Goal: Task Accomplishment & Management: Manage account settings

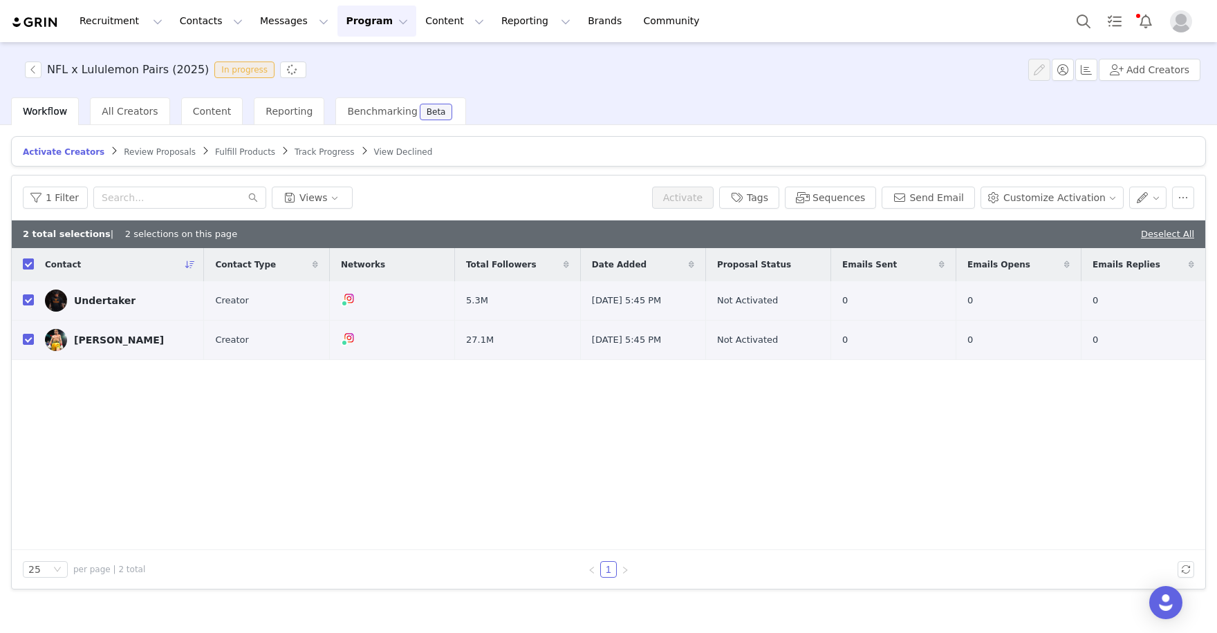
click at [30, 261] on input "checkbox" at bounding box center [28, 264] width 11 height 11
checkbox input "false"
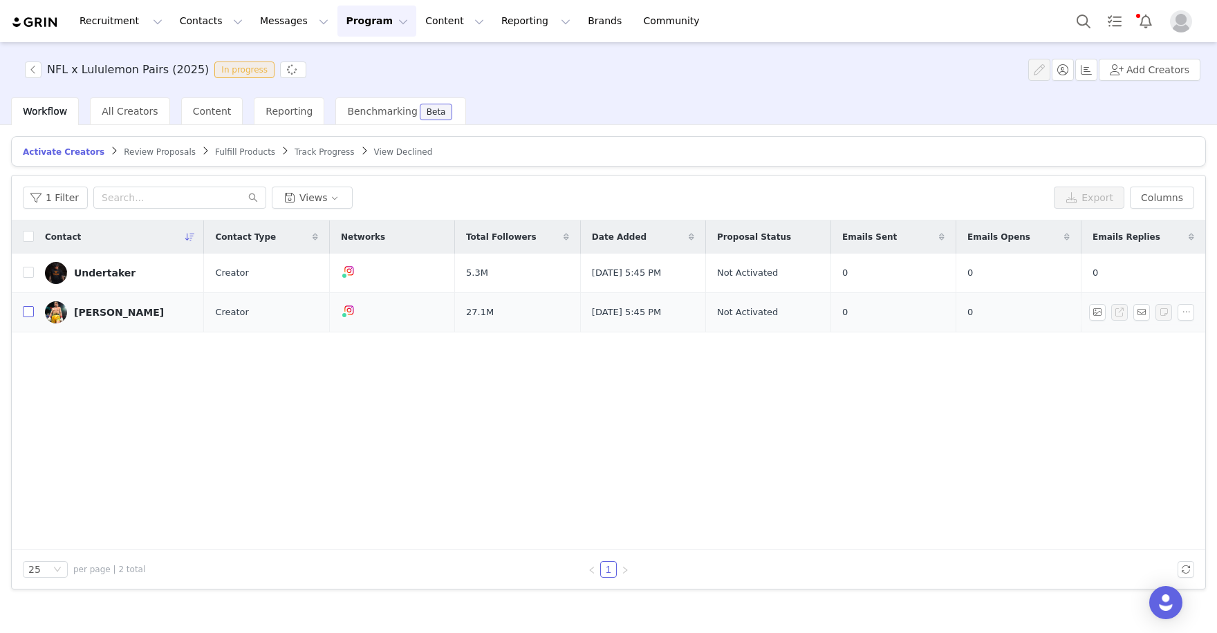
click at [28, 308] on input "checkbox" at bounding box center [28, 311] width 11 height 11
checkbox input "true"
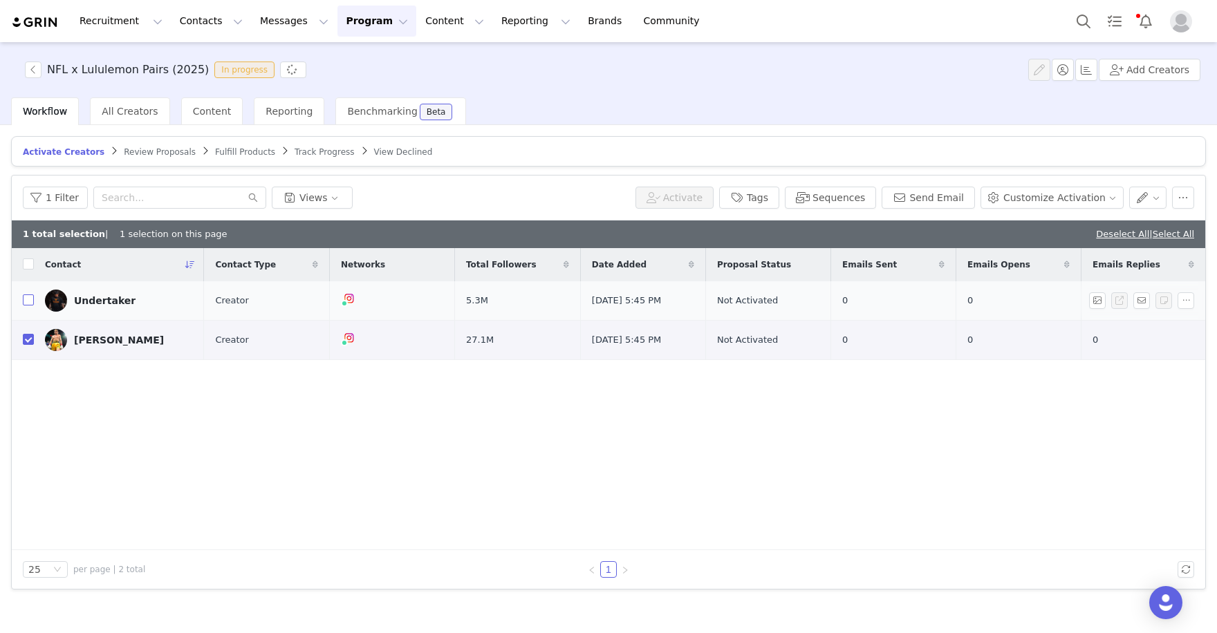
click at [27, 294] on label at bounding box center [28, 301] width 11 height 15
click at [27, 295] on input "checkbox" at bounding box center [28, 300] width 11 height 11
checkbox input "true"
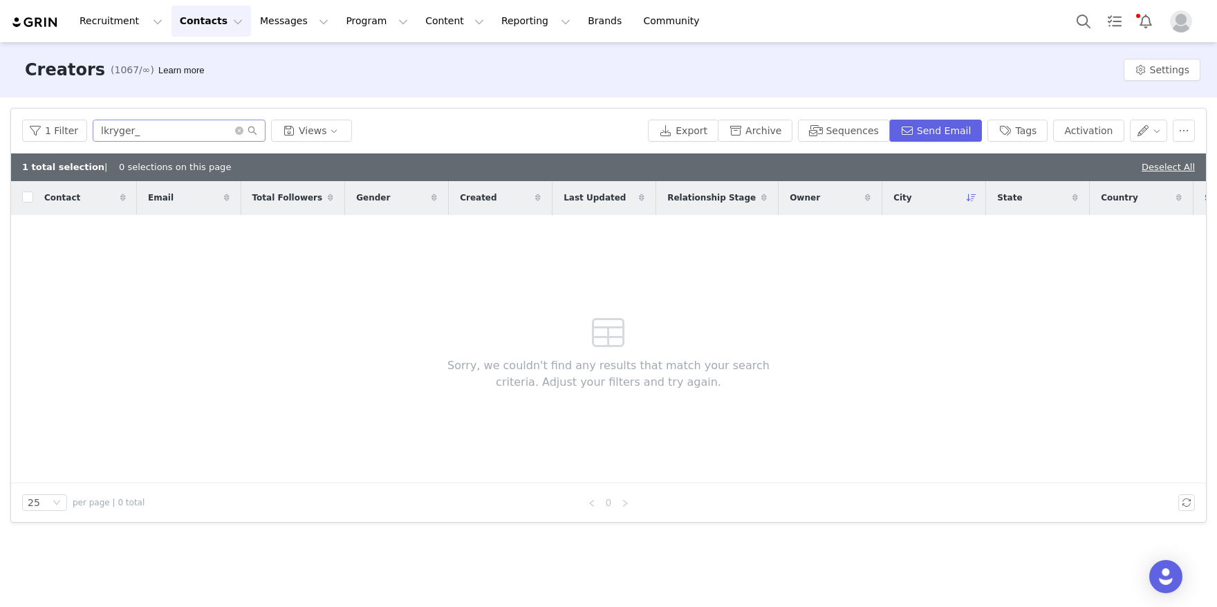
click at [178, 135] on input "lkryger_" at bounding box center [179, 131] width 173 height 22
click at [237, 131] on icon "icon: close-circle" at bounding box center [239, 131] width 8 height 8
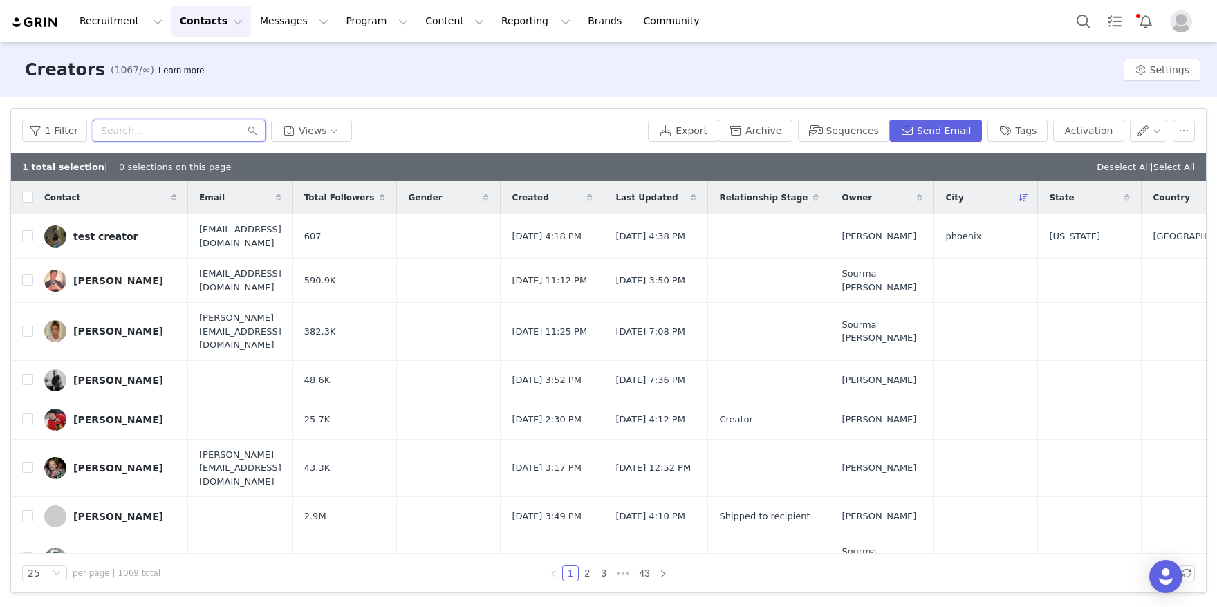
click at [154, 136] on input "text" at bounding box center [179, 131] width 173 height 22
paste input "Regina Jackson"
type input "Regina Jackson"
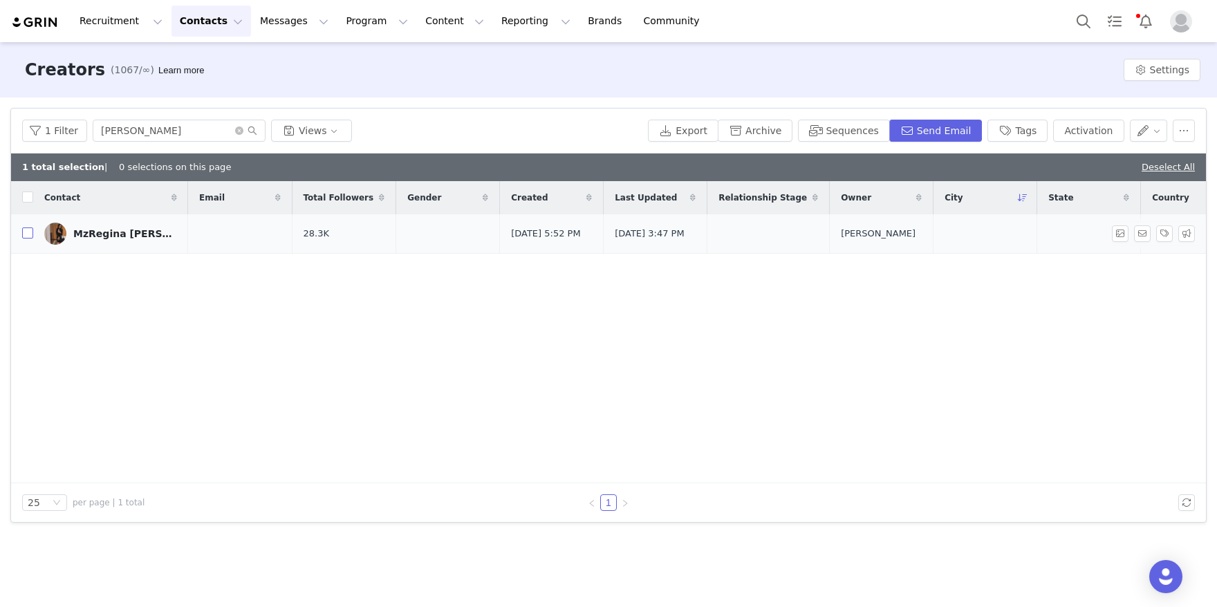
click at [29, 234] on input "checkbox" at bounding box center [27, 232] width 11 height 11
checkbox input "true"
click at [1072, 128] on button "Activation" at bounding box center [1088, 131] width 71 height 22
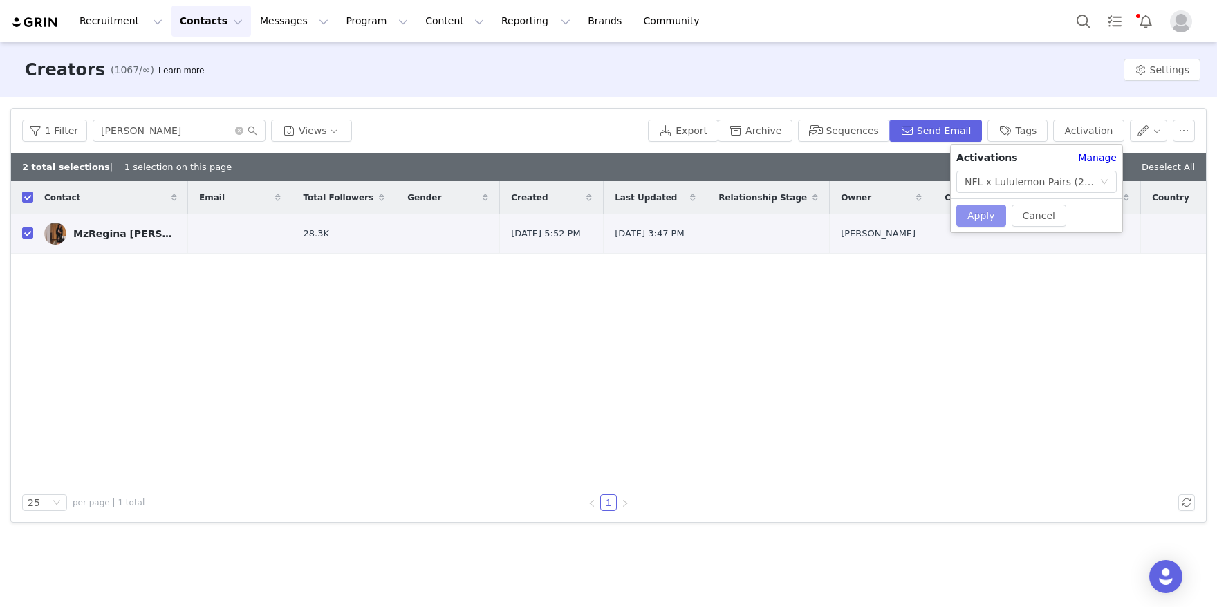
click at [979, 211] on button "Apply" at bounding box center [981, 216] width 50 height 22
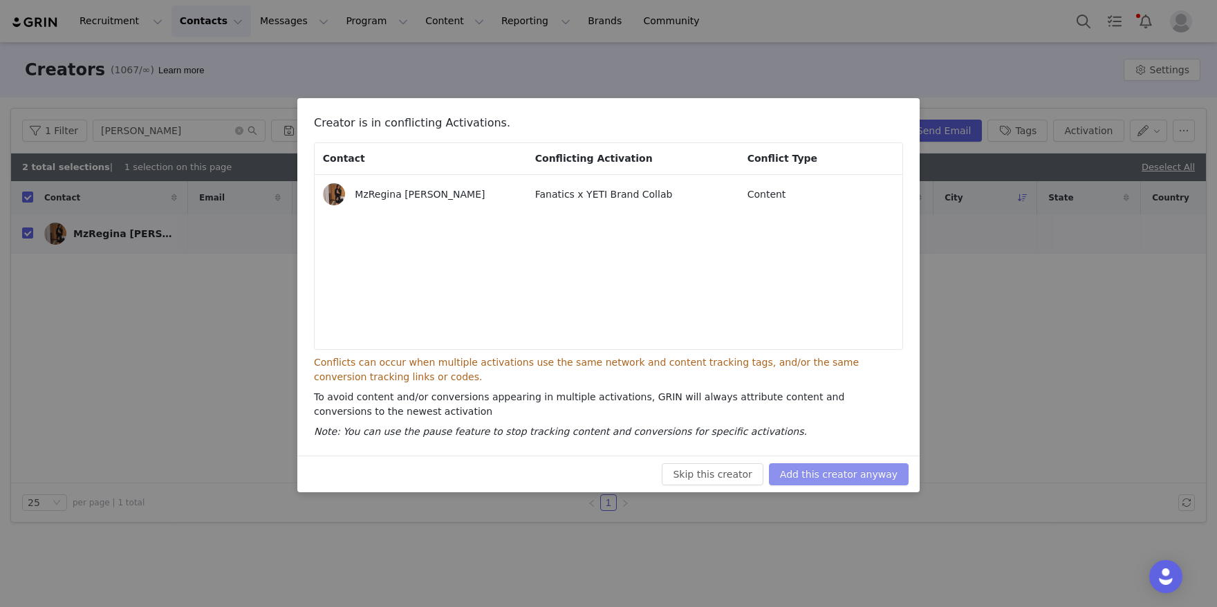
click at [845, 472] on button "Add this creator anyway" at bounding box center [839, 474] width 140 height 22
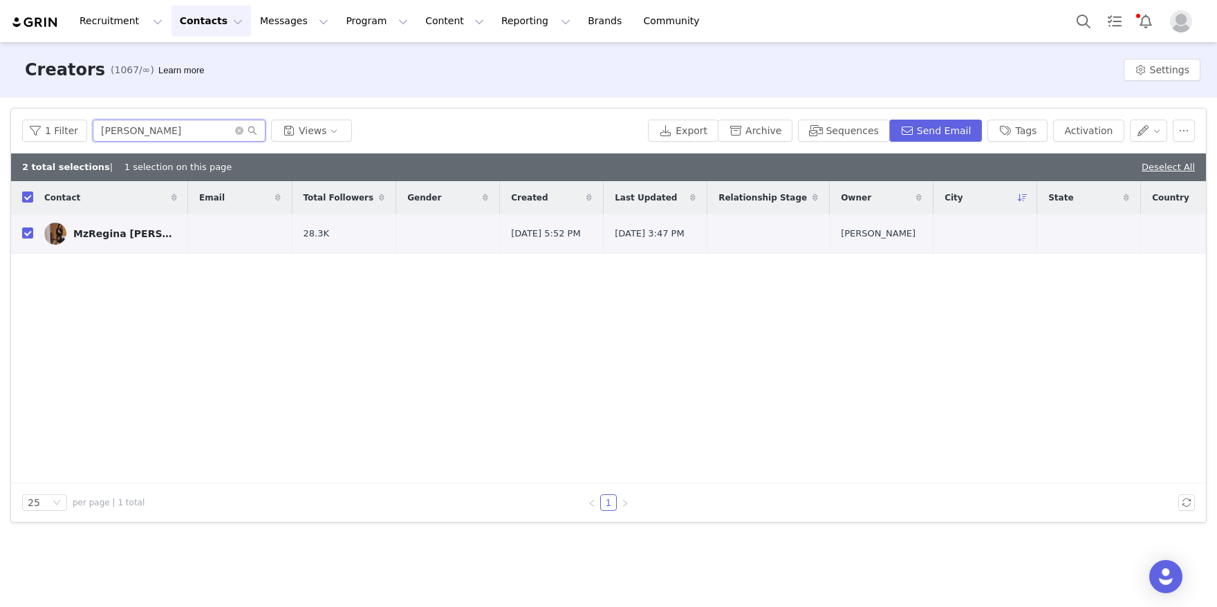
drag, startPoint x: 196, startPoint y: 140, endPoint x: 103, endPoint y: 102, distance: 100.1
click at [103, 102] on div "Filters Filter Logic And Or Archived Select No Owner Select Contact Tag Select …" at bounding box center [608, 315] width 1217 height 436
paste input "[PERSON_NAME]"
type input "[PERSON_NAME]"
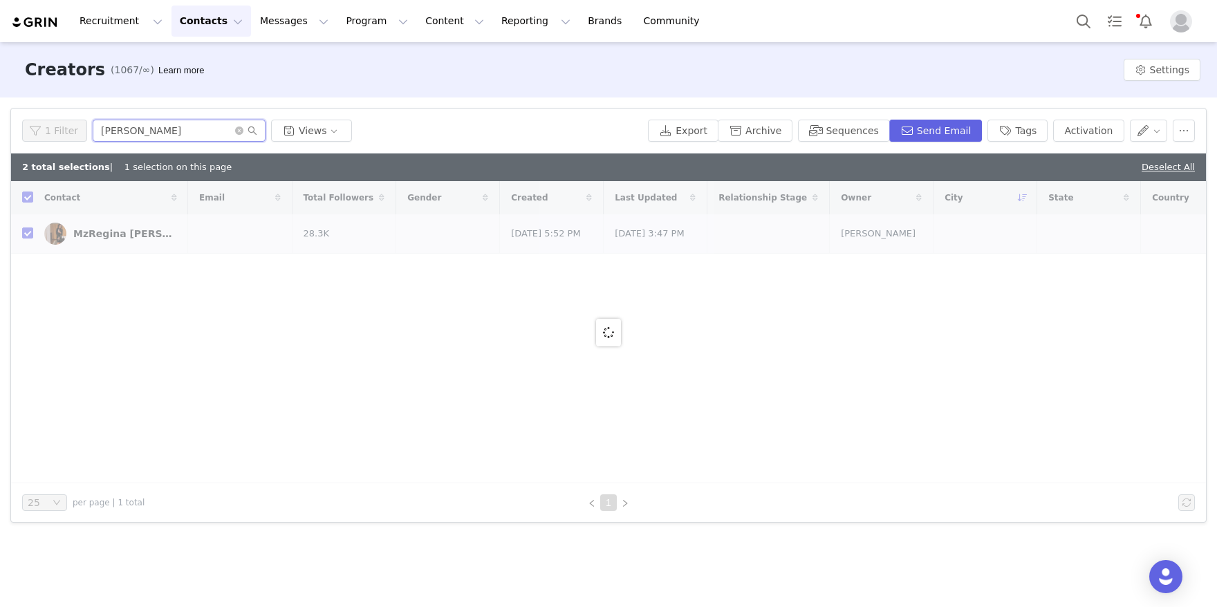
checkbox input "false"
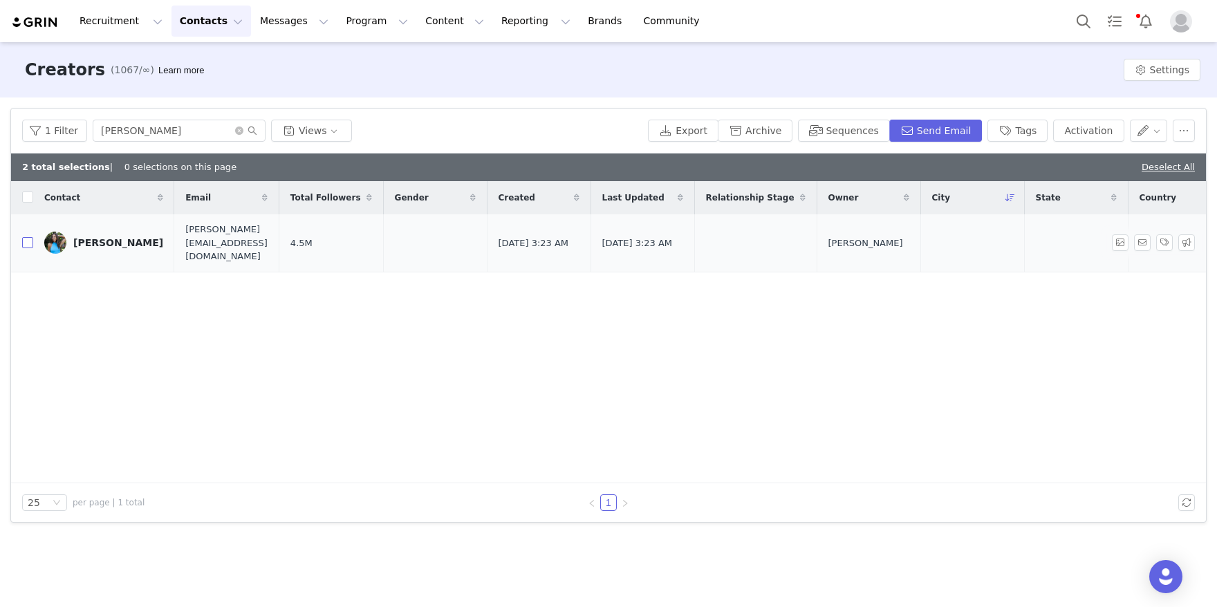
click at [26, 237] on input "checkbox" at bounding box center [27, 242] width 11 height 11
checkbox input "true"
click at [1074, 126] on button "Activation" at bounding box center [1088, 131] width 71 height 22
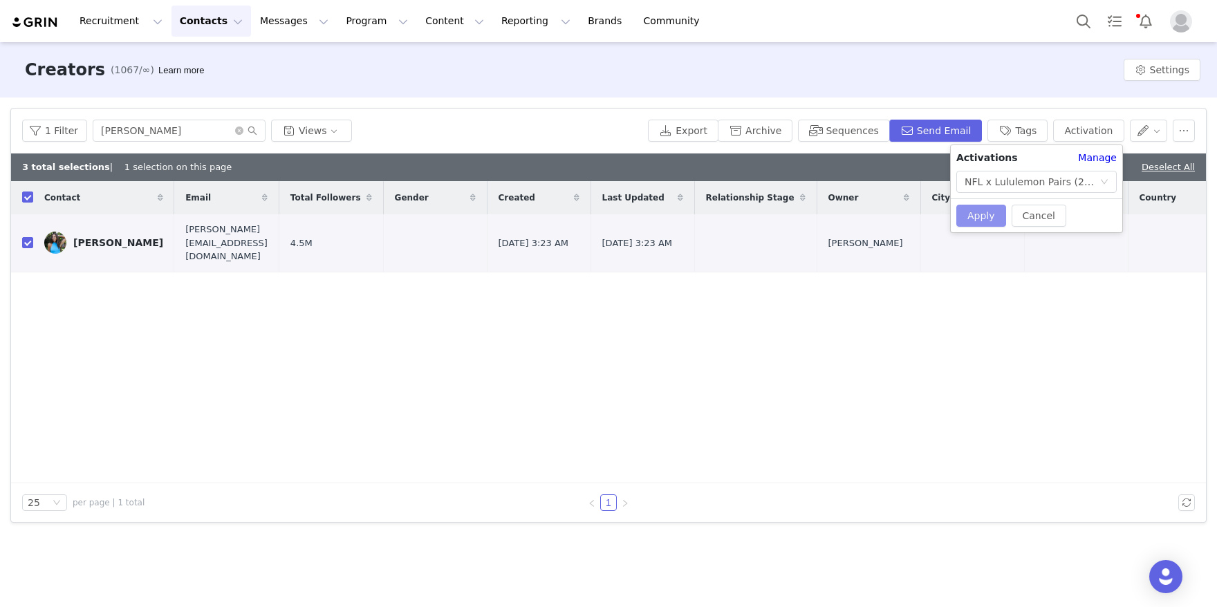
click at [971, 214] on button "Apply" at bounding box center [981, 216] width 50 height 22
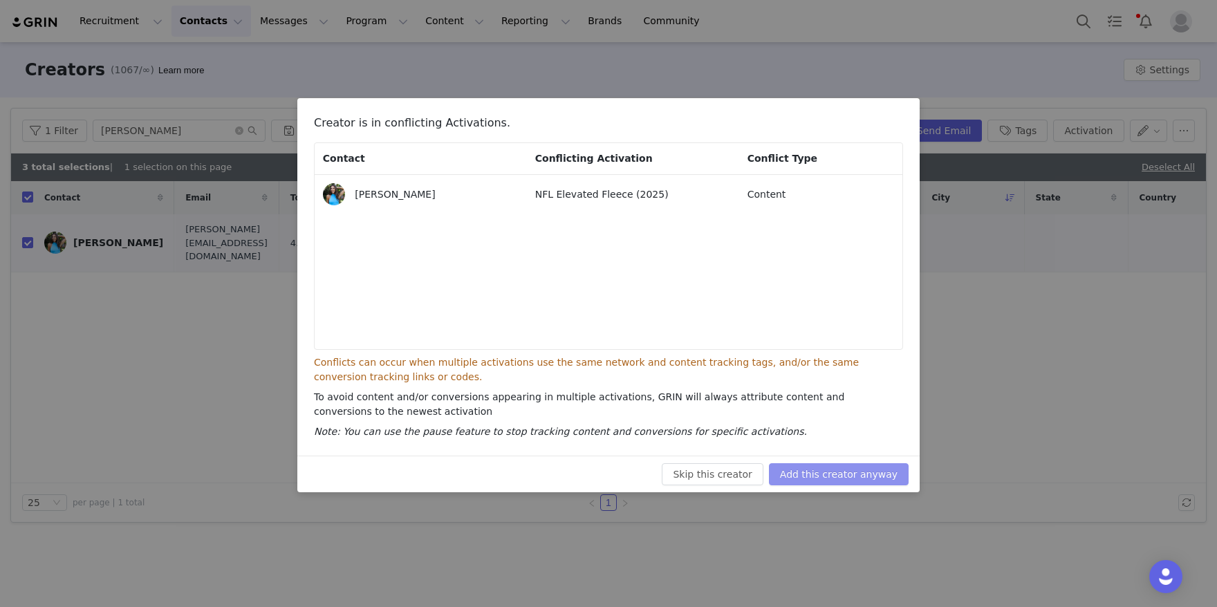
click at [833, 478] on button "Add this creator anyway" at bounding box center [839, 474] width 140 height 22
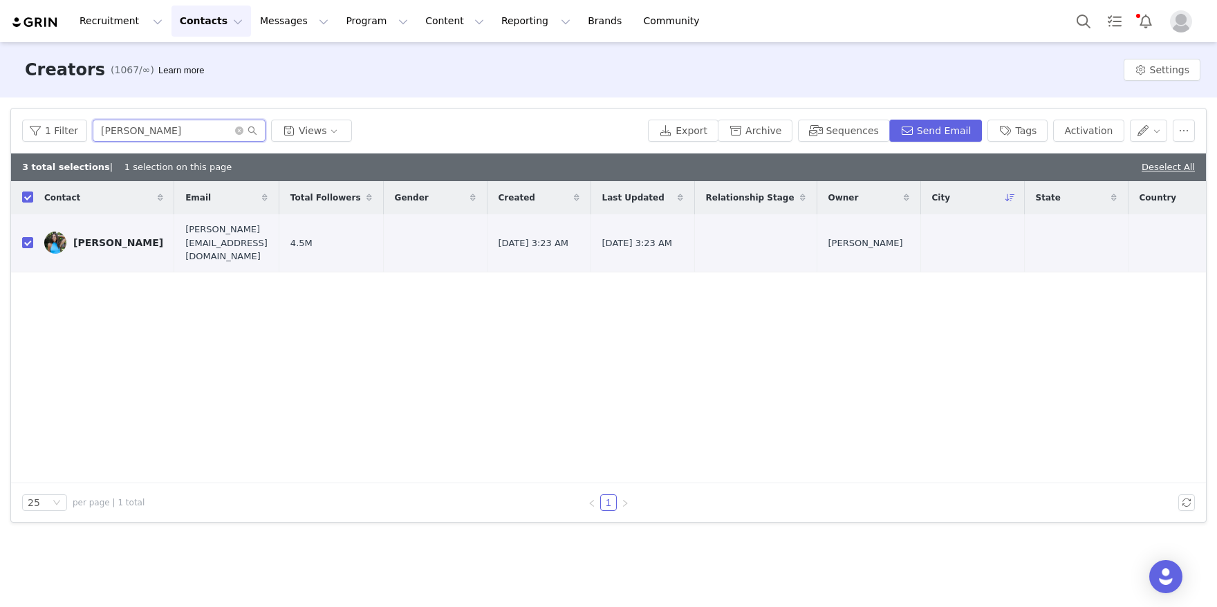
drag, startPoint x: 201, startPoint y: 131, endPoint x: 22, endPoint y: 97, distance: 182.1
click at [22, 97] on div "Filters Filter Logic And Or Archived Select No Owner Select Contact Tag Select …" at bounding box center [608, 315] width 1217 height 436
paste input "ike Jones"
type input "Mike Jones"
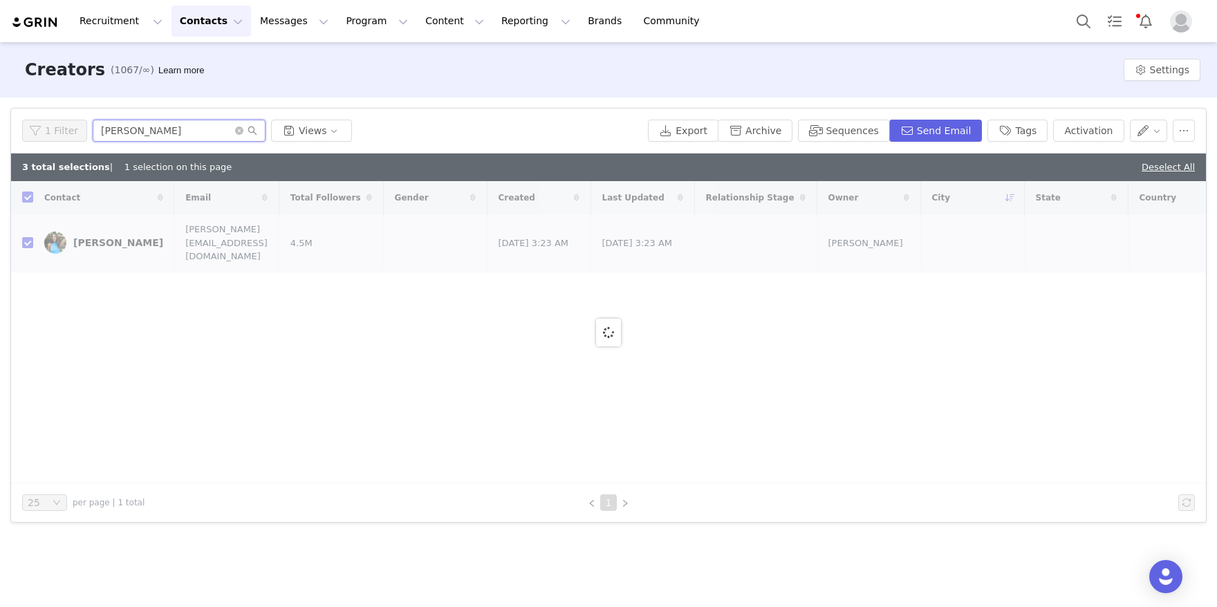
checkbox input "false"
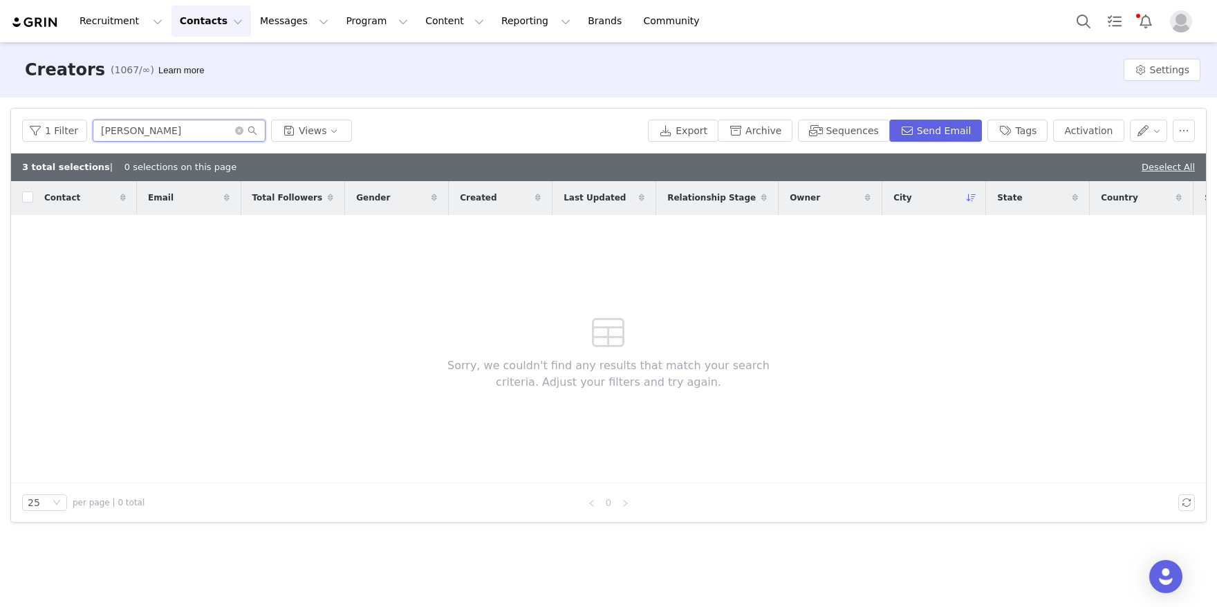
drag, startPoint x: 149, startPoint y: 133, endPoint x: 25, endPoint y: 107, distance: 127.1
click at [30, 112] on div "1 Filter Mike Jones Views Export Archive Sequences Send Email Tags Activation" at bounding box center [608, 131] width 1195 height 45
paste input "[PERSON_NAME]"
type input "[PERSON_NAME]"
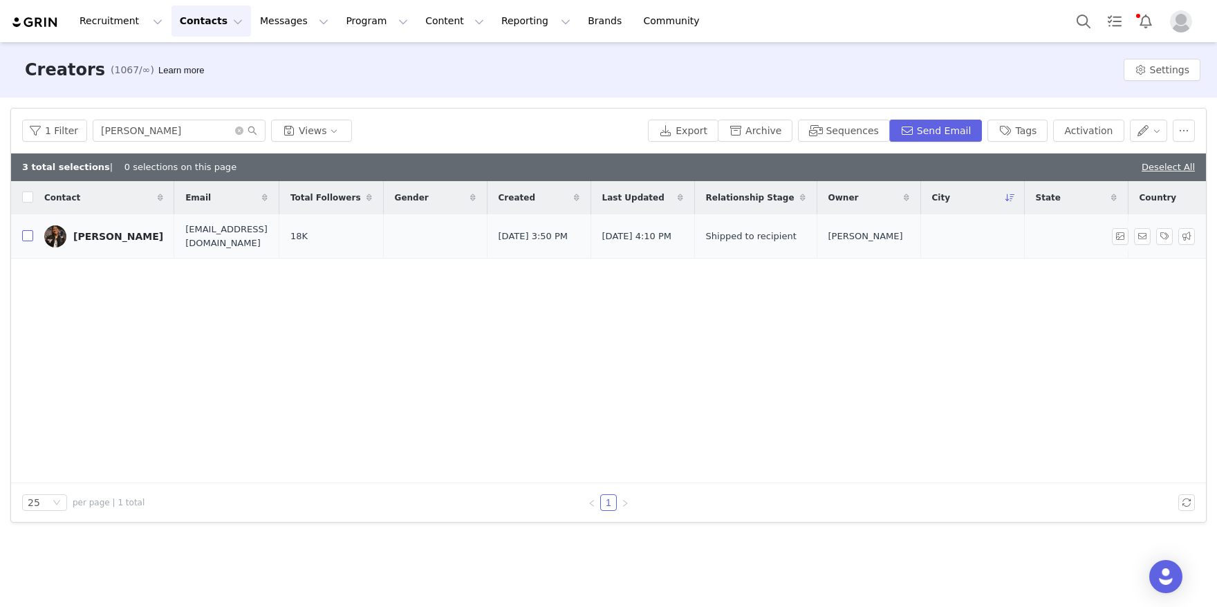
click at [28, 237] on input "checkbox" at bounding box center [27, 235] width 11 height 11
checkbox input "true"
click at [1090, 132] on button "Activation" at bounding box center [1088, 131] width 71 height 22
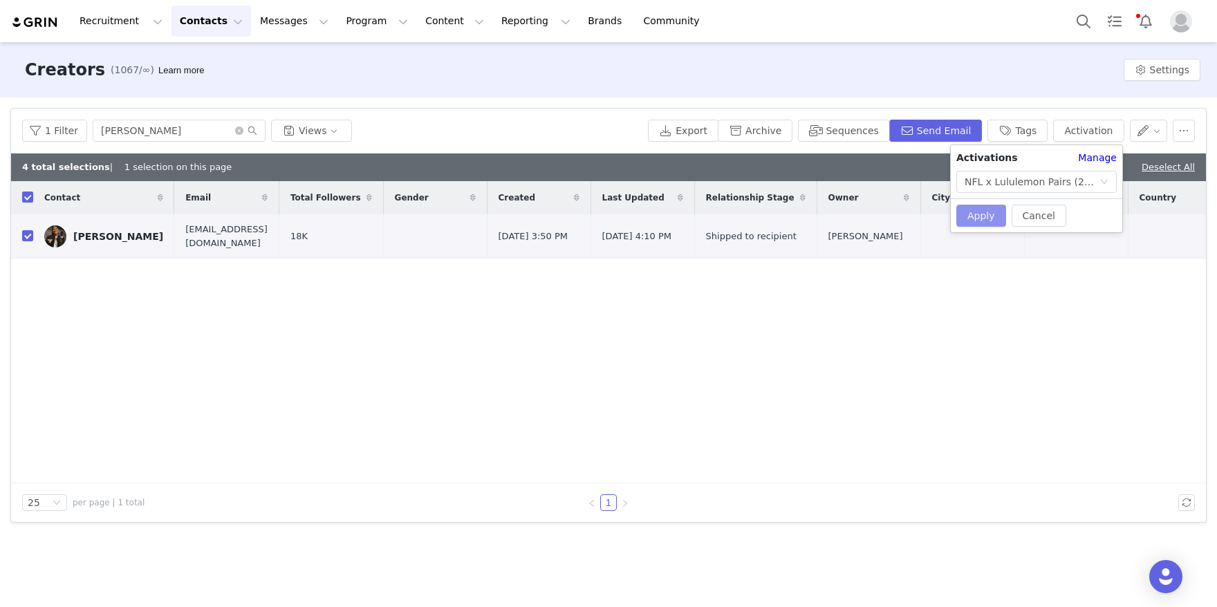
click at [974, 218] on button "Apply" at bounding box center [981, 216] width 50 height 22
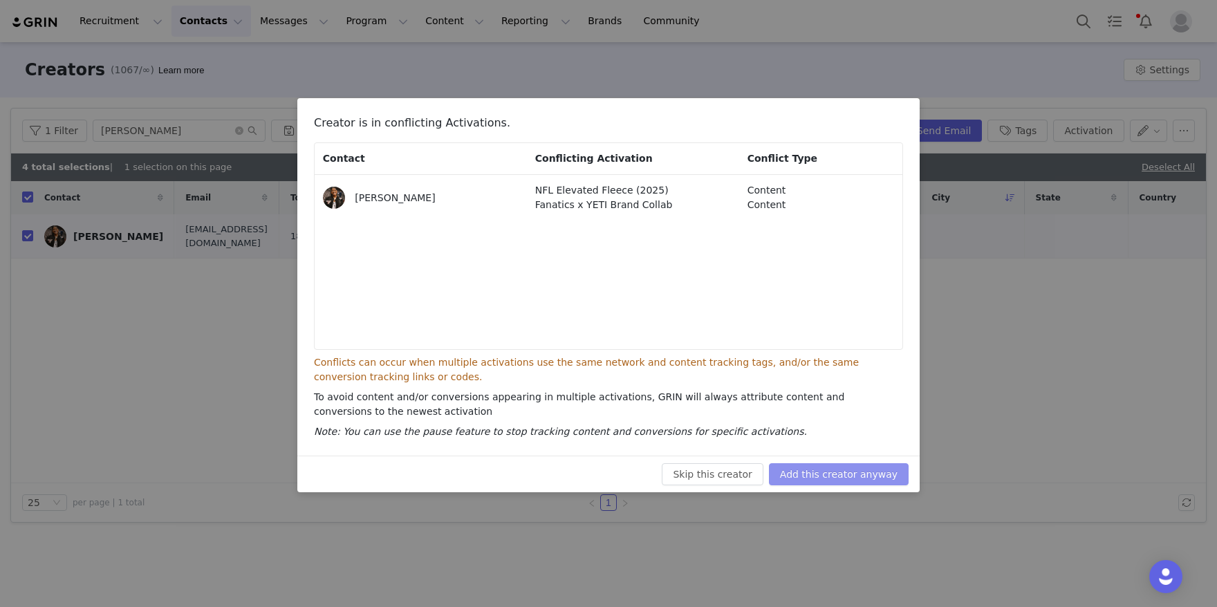
click at [863, 468] on button "Add this creator anyway" at bounding box center [839, 474] width 140 height 22
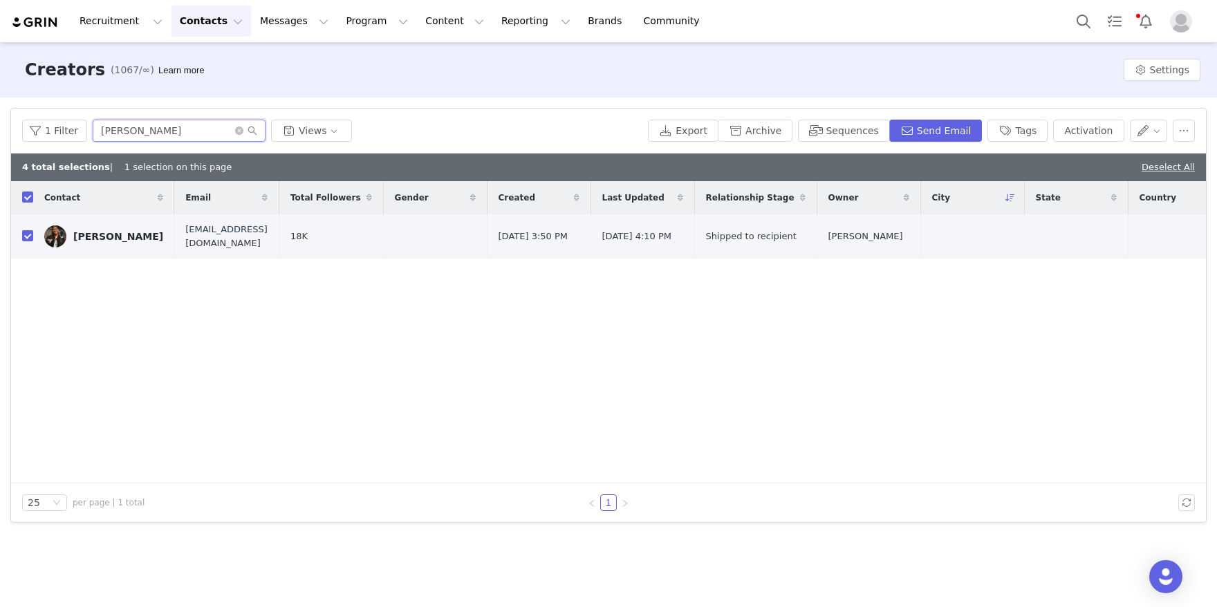
drag, startPoint x: 173, startPoint y: 132, endPoint x: 16, endPoint y: 117, distance: 157.7
click at [16, 117] on div "1 Filter Cayla Sweazie Views Export Archive Sequences Send Email Tags Activation" at bounding box center [608, 131] width 1195 height 45
paste input "https://www.instagram.com/washington_roadwarrior/"
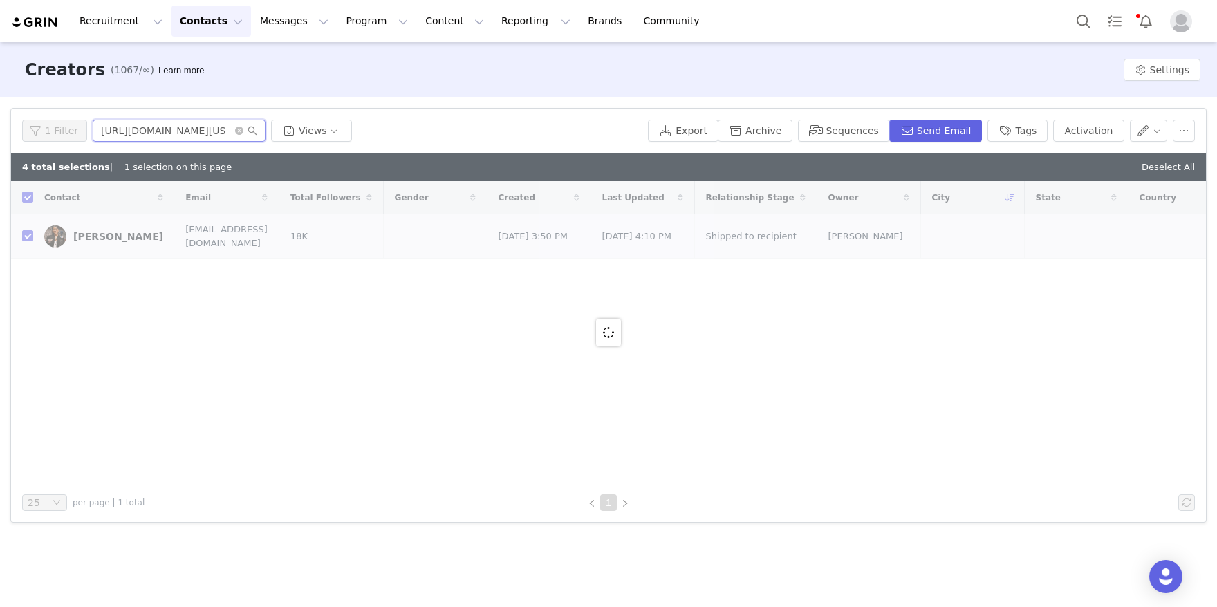
type input "https://www.instagram.com/washington_roadwarrior"
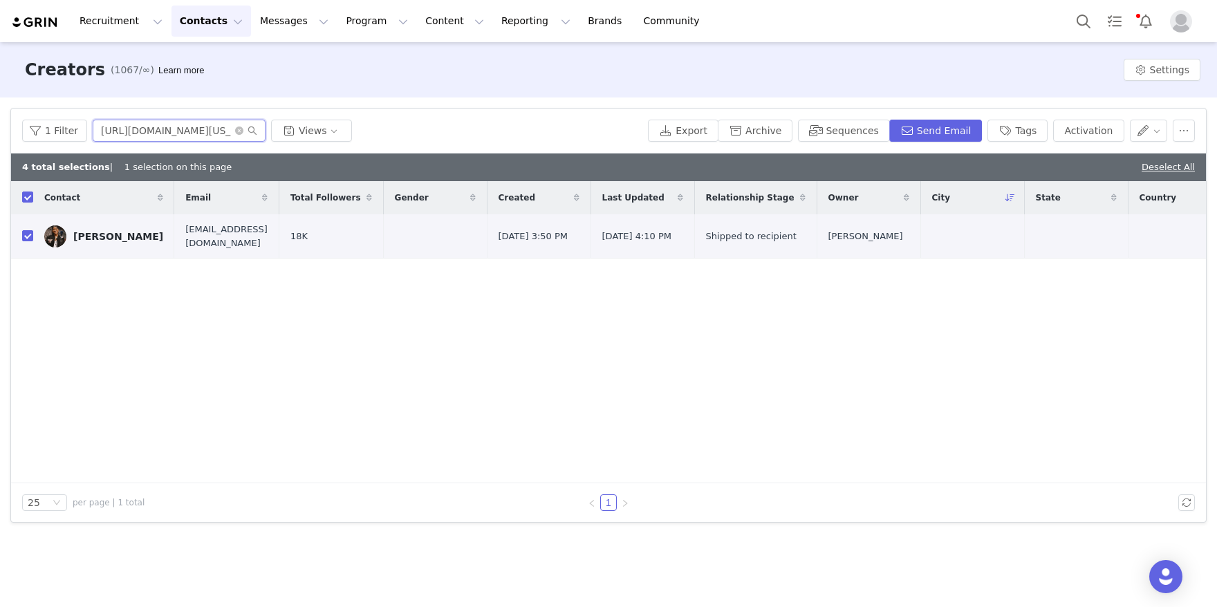
checkbox input "false"
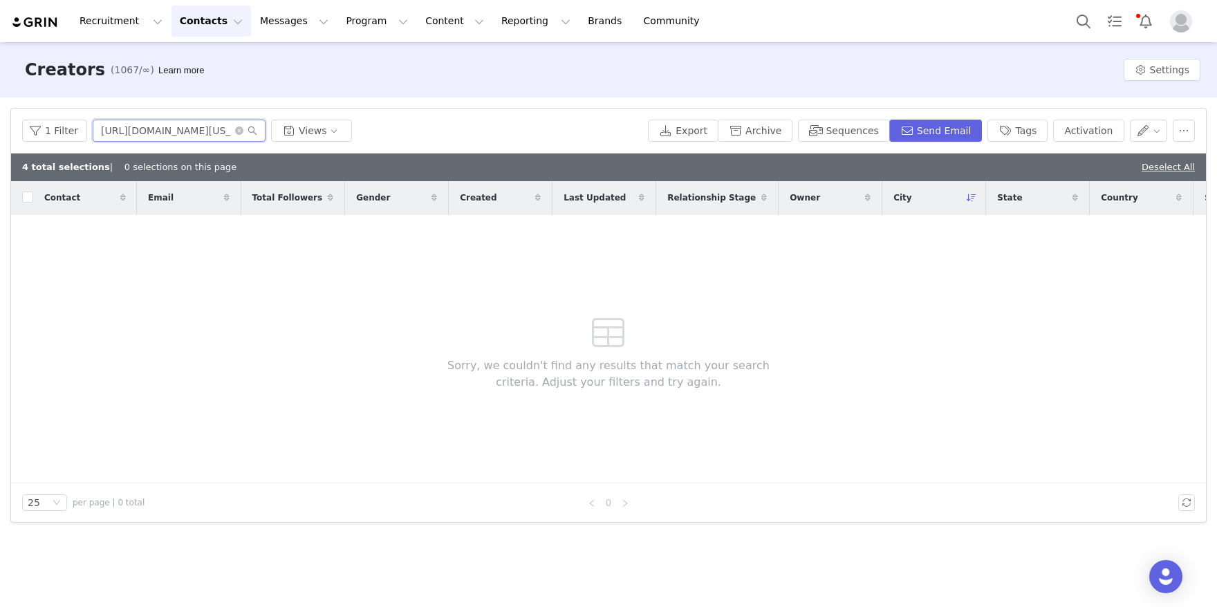
drag, startPoint x: 118, startPoint y: 132, endPoint x: -12, endPoint y: 100, distance: 133.8
click at [0, 100] on html "Recruitment Recruitment Creator Search Curated Lists Landing Pages Web Extensio…" at bounding box center [608, 303] width 1217 height 607
drag, startPoint x: 222, startPoint y: 135, endPoint x: 95, endPoint y: 132, distance: 127.2
click at [95, 132] on input "washington_roadwarrior" at bounding box center [179, 131] width 173 height 22
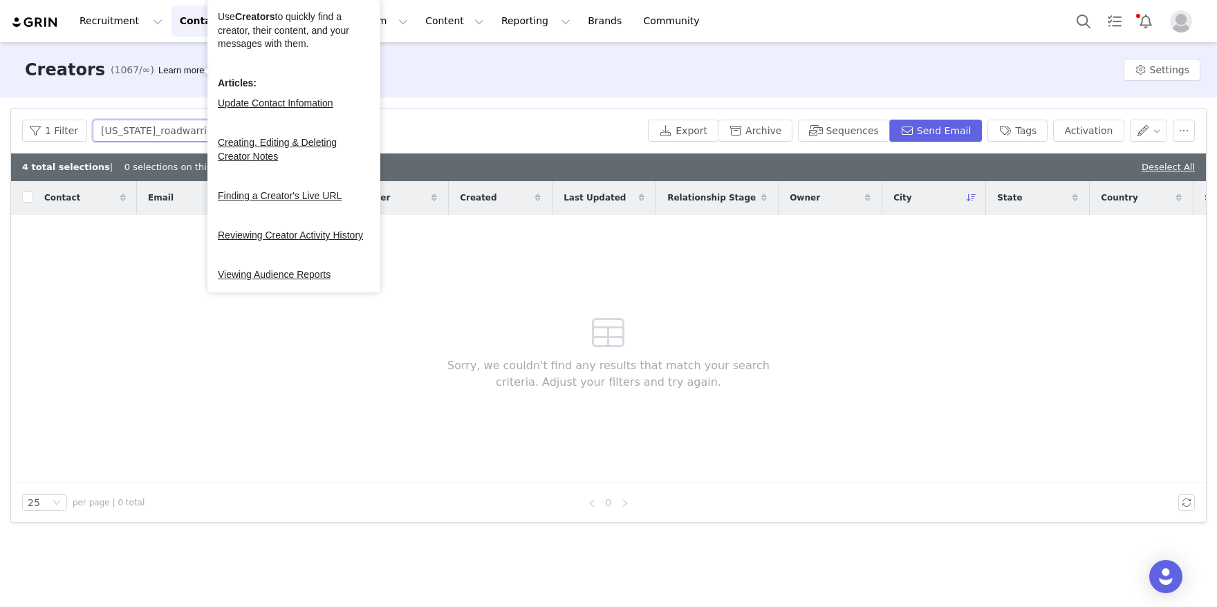
click at [190, 135] on input "washington_roadwarrior" at bounding box center [179, 131] width 173 height 22
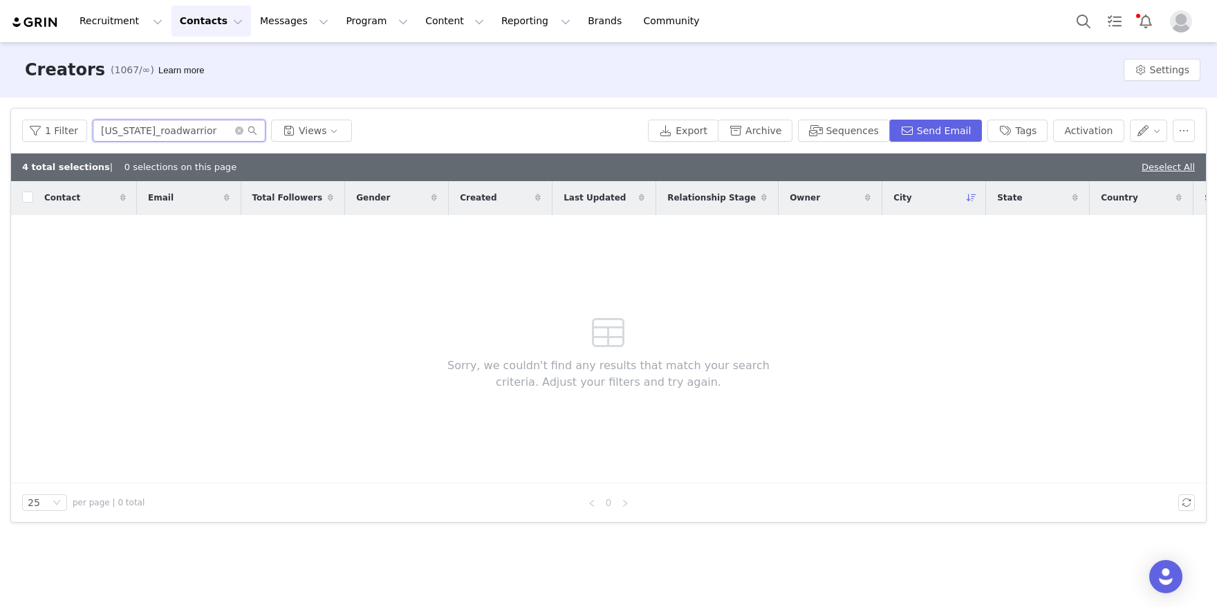
click at [215, 133] on input "washington_roadwarrior" at bounding box center [179, 131] width 173 height 22
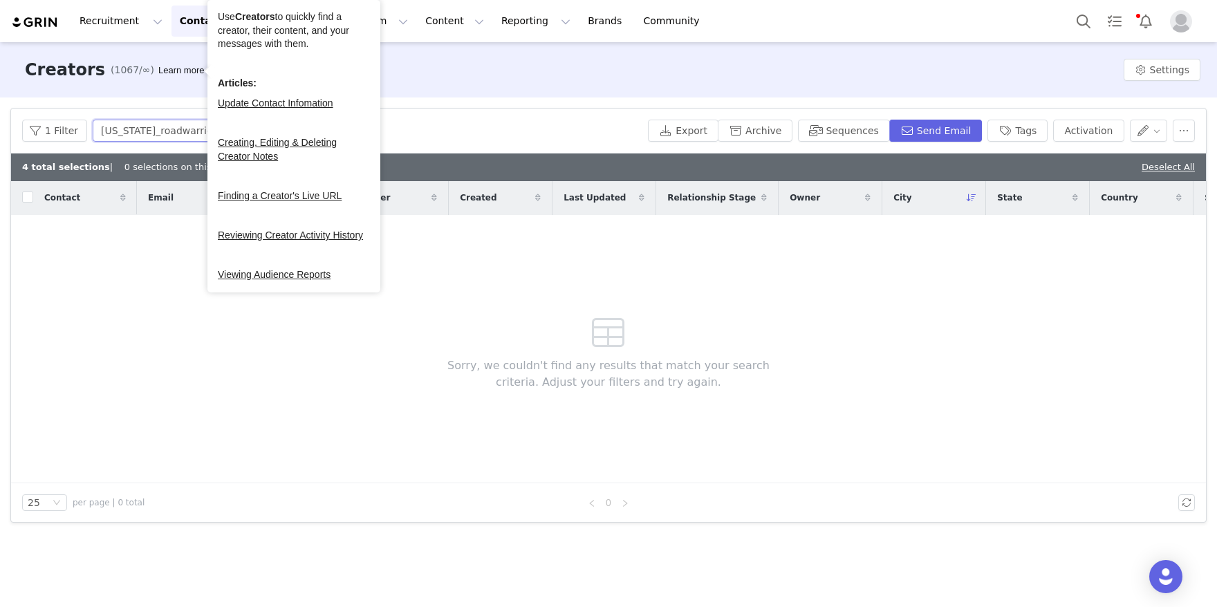
click at [192, 129] on input "washington_roadwarrior" at bounding box center [179, 131] width 173 height 22
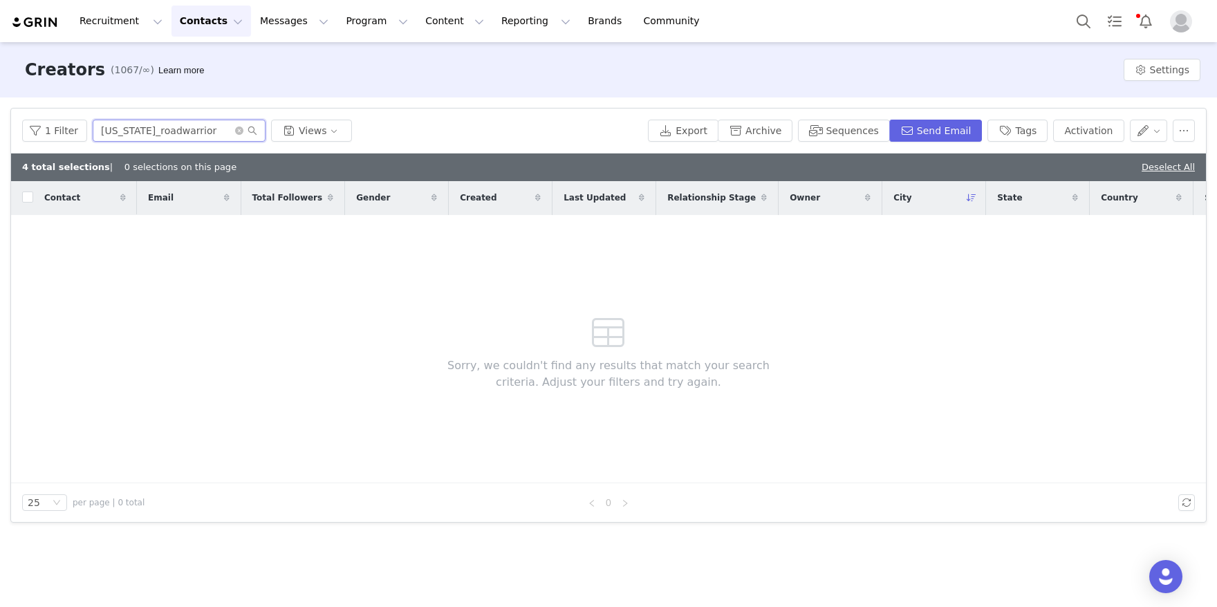
drag, startPoint x: 213, startPoint y: 129, endPoint x: -12, endPoint y: 79, distance: 230.3
click at [0, 79] on html "Recruitment Recruitment Creator Search Curated Lists Landing Pages Web Extensio…" at bounding box center [608, 303] width 1217 height 607
paste input "Diydan López"
drag, startPoint x: 189, startPoint y: 135, endPoint x: -10, endPoint y: 84, distance: 205.6
click at [0, 84] on html "Recruitment Recruitment Creator Search Curated Lists Landing Pages Web Extensio…" at bounding box center [608, 303] width 1217 height 607
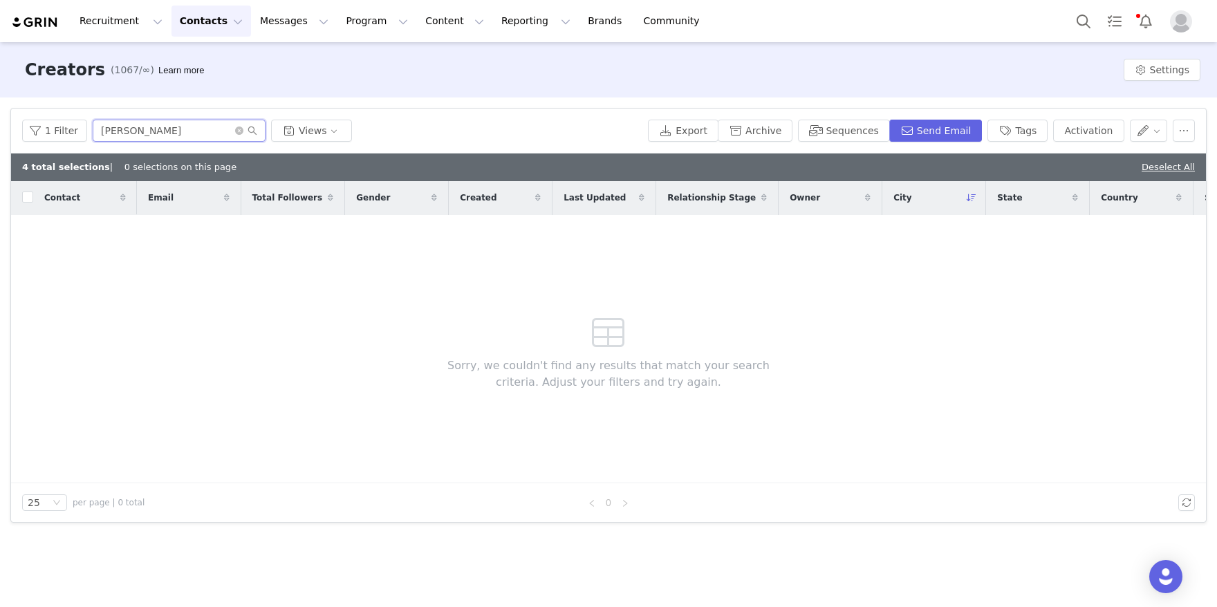
paste input "Jaron Clayton"
drag, startPoint x: 174, startPoint y: 133, endPoint x: 3, endPoint y: 115, distance: 171.6
click at [3, 115] on div "Filters Filter Logic And Or Archived Select No Owner Select Contact Tag Select …" at bounding box center [608, 315] width 1217 height 436
paste input "https://www.instagram.com/theblondebrewer/"
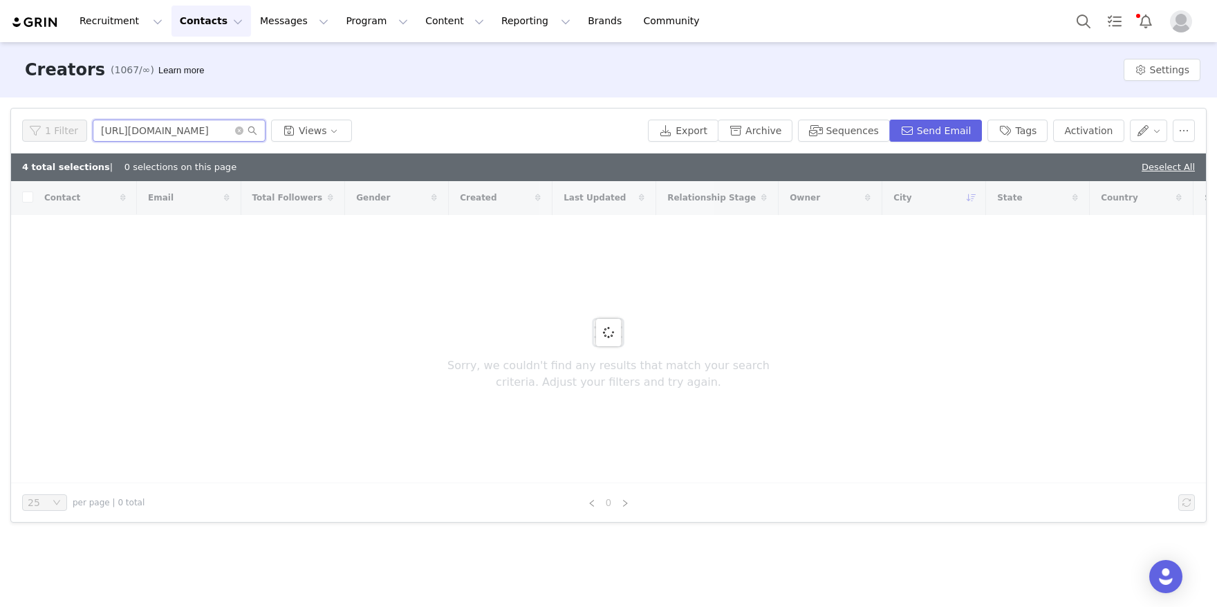
type input "https://www.instagram.com/theblondebrewer"
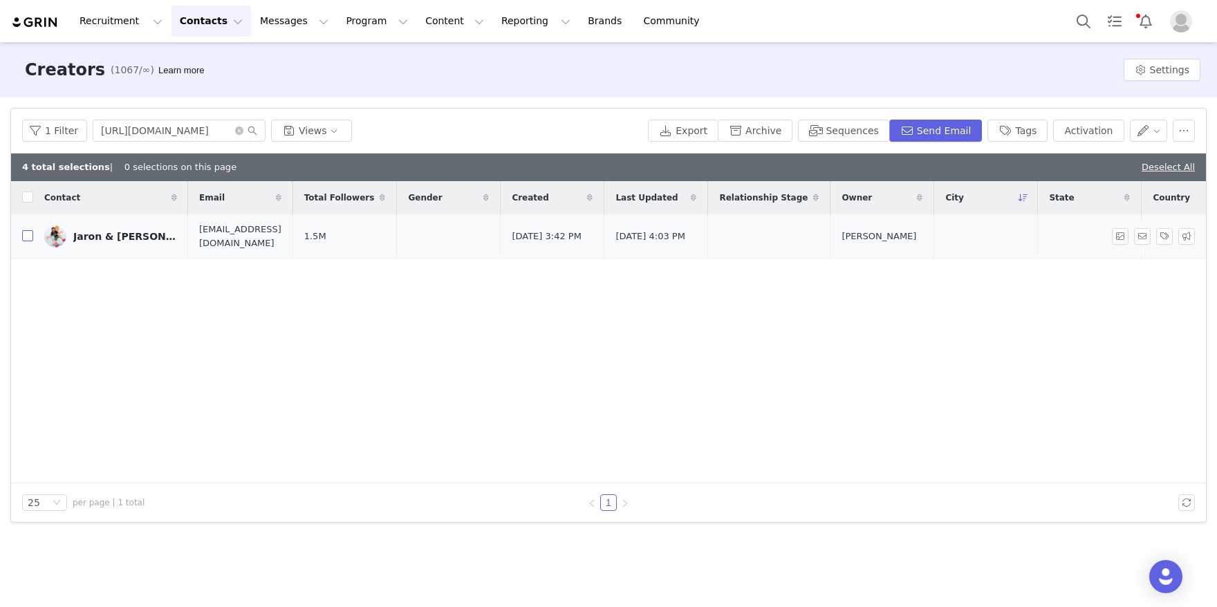
click at [25, 242] on label at bounding box center [27, 236] width 11 height 15
click at [25, 241] on input "checkbox" at bounding box center [27, 235] width 11 height 11
checkbox input "true"
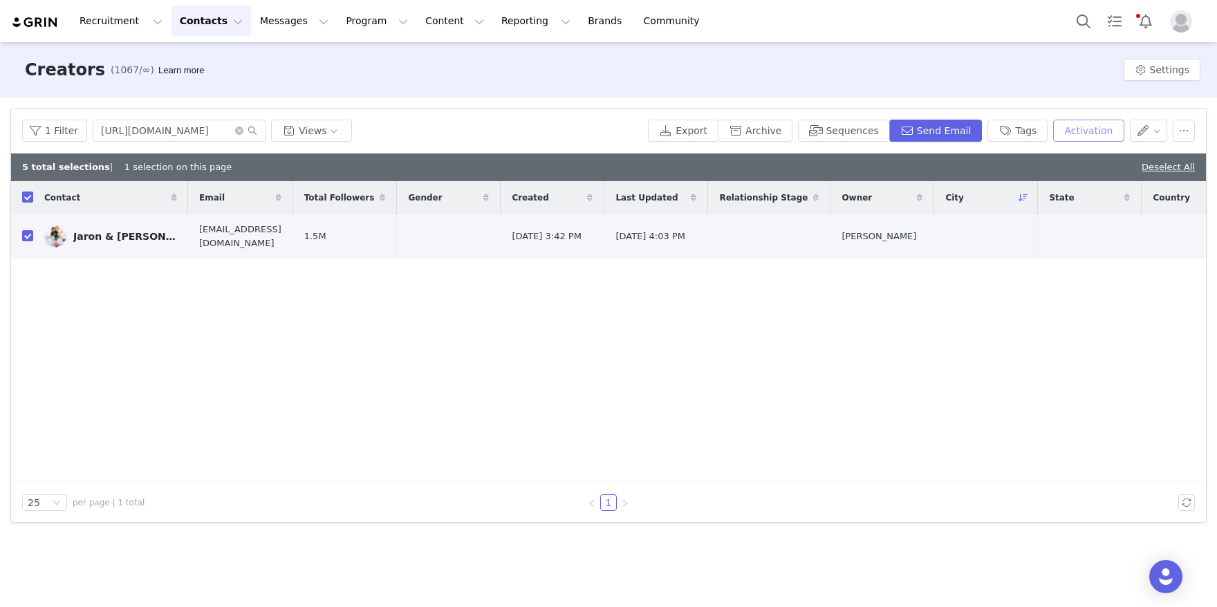
click at [1068, 133] on button "Activation" at bounding box center [1088, 131] width 71 height 22
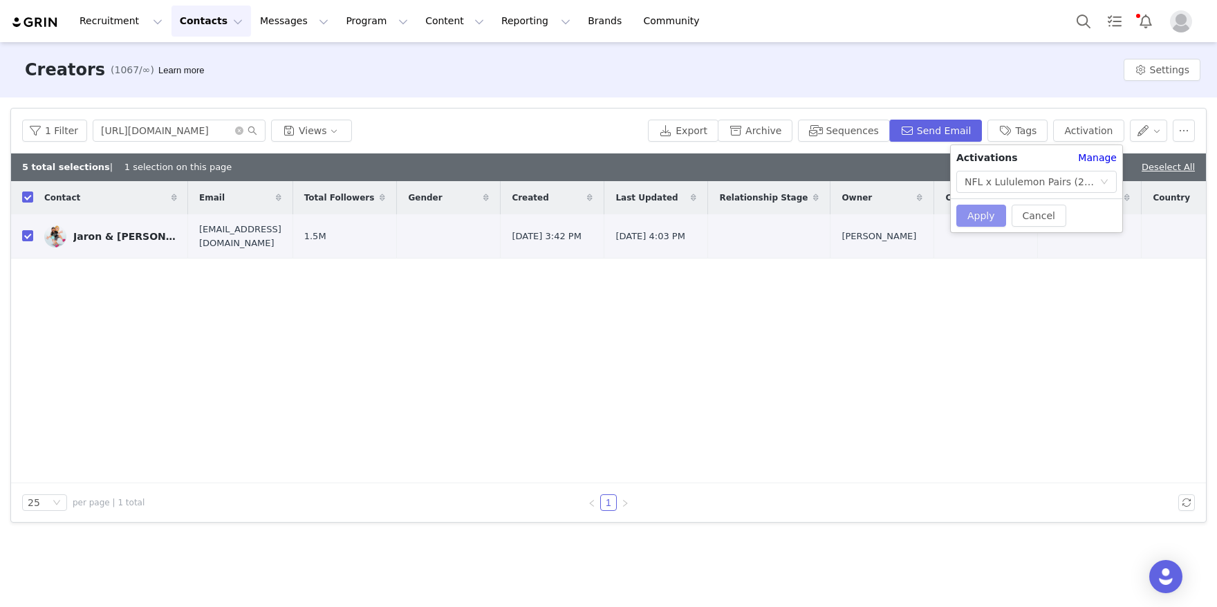
click at [980, 209] on button "Apply" at bounding box center [981, 216] width 50 height 22
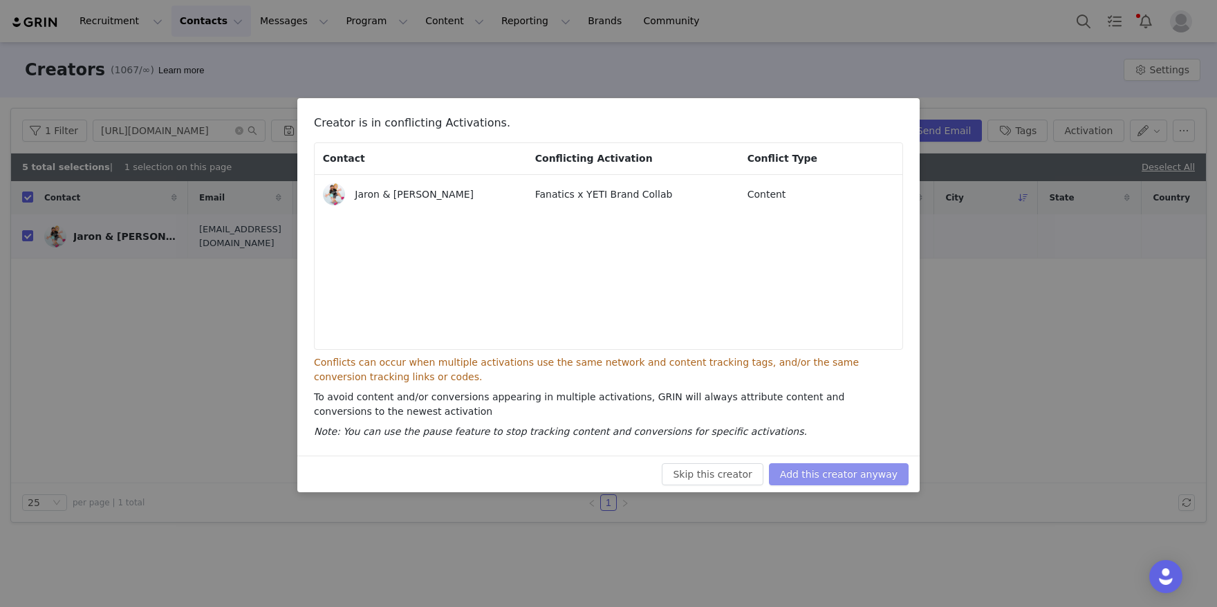
click at [846, 465] on button "Add this creator anyway" at bounding box center [839, 474] width 140 height 22
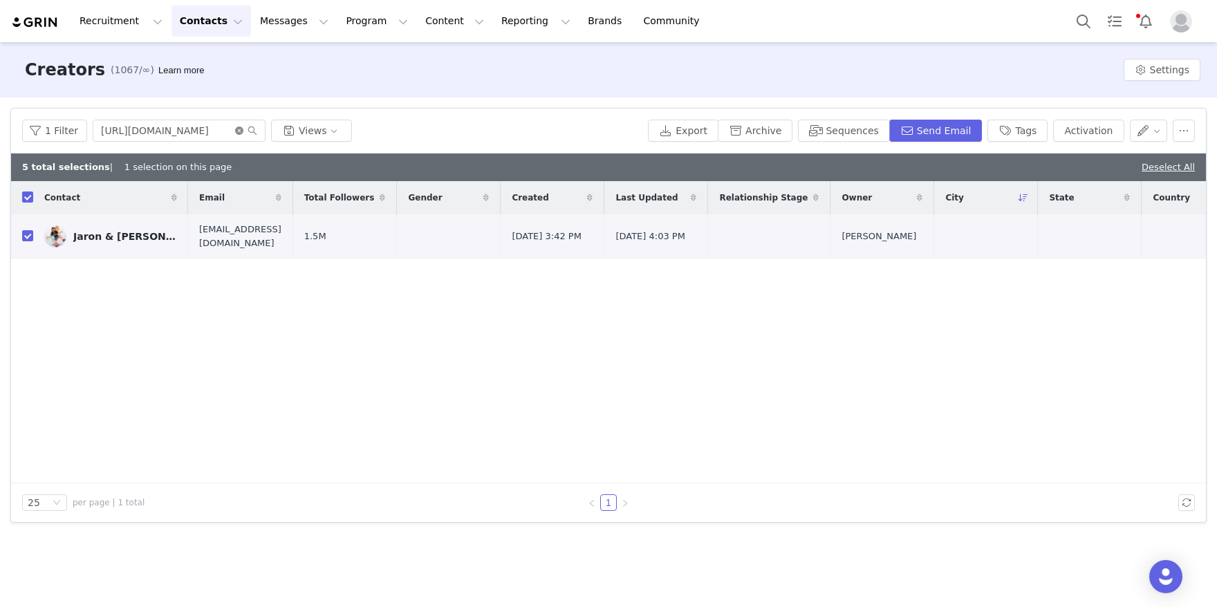
click at [236, 128] on icon "icon: close-circle" at bounding box center [239, 131] width 8 height 8
click at [199, 131] on input "text" at bounding box center [179, 131] width 173 height 22
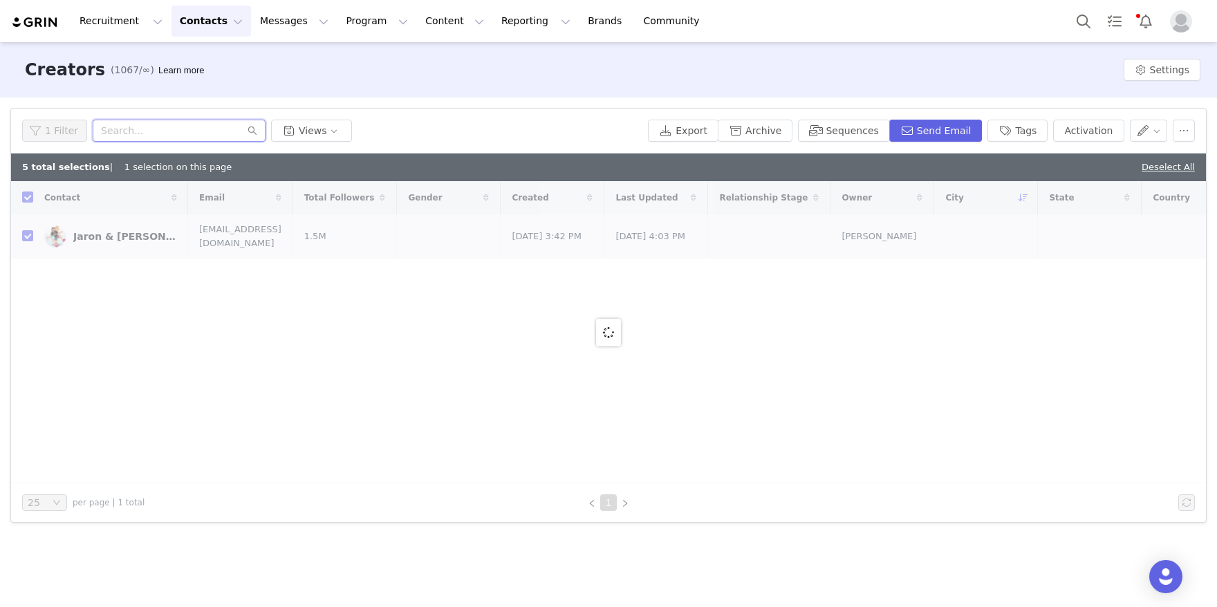
paste input "https://www.instagram.com/officialdiydan/"
type input "https://www.instagram.com/officialdiydan/"
checkbox input "false"
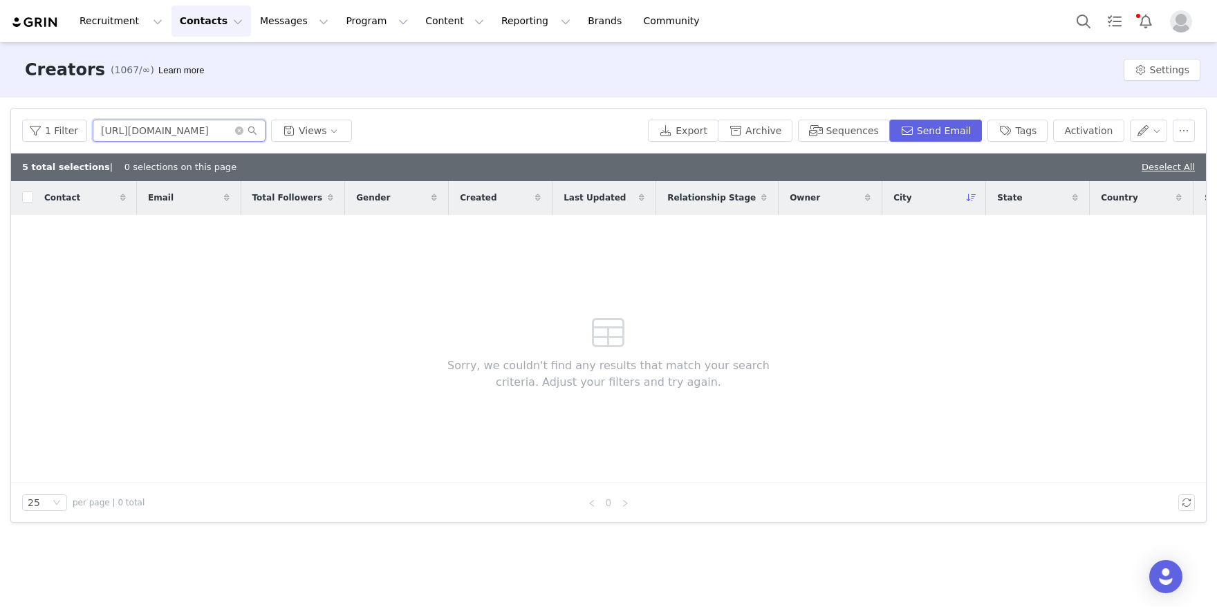
type input "https://www.instagram.com/officialdiydan"
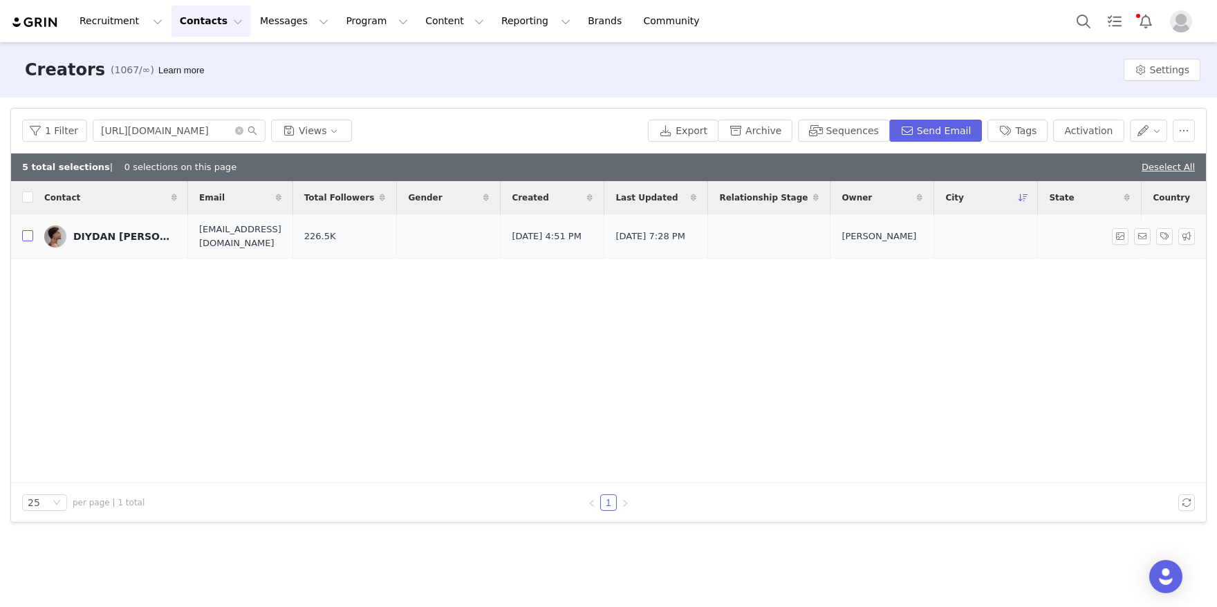
click at [25, 237] on input "checkbox" at bounding box center [27, 235] width 11 height 11
checkbox input "true"
click at [1101, 125] on button "Activation" at bounding box center [1088, 131] width 71 height 22
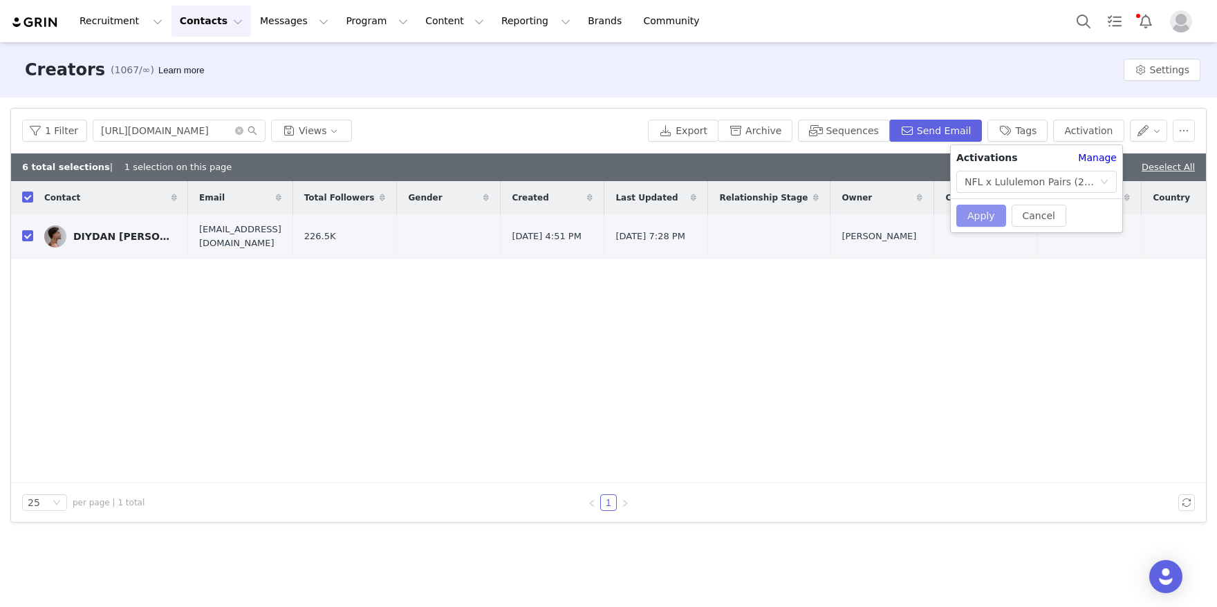
click at [971, 210] on button "Apply" at bounding box center [981, 216] width 50 height 22
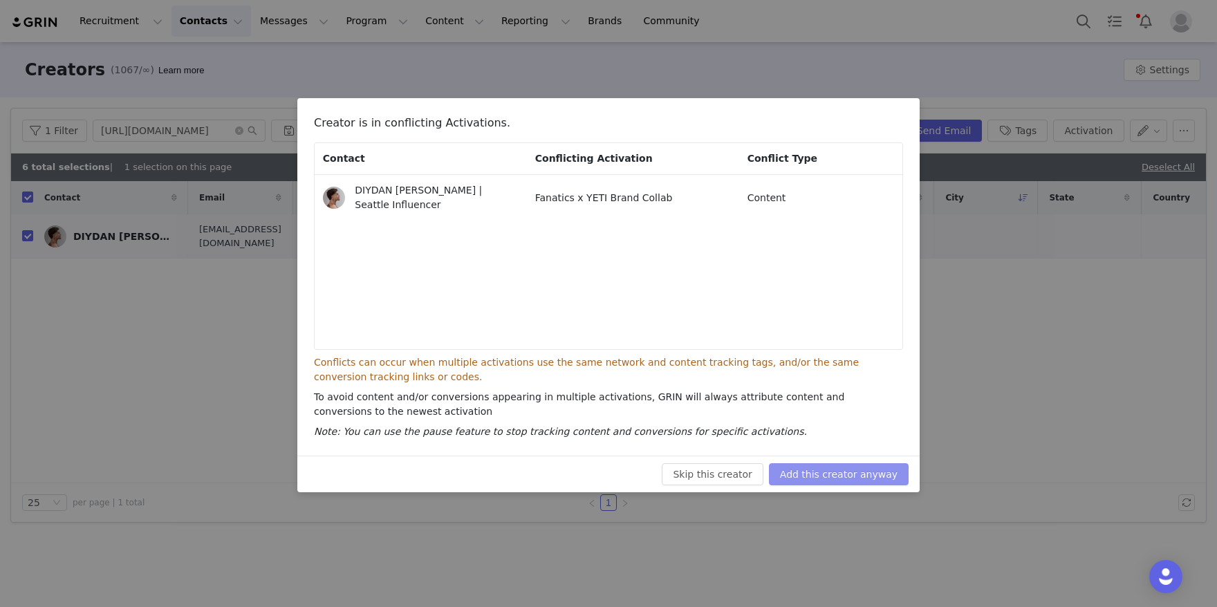
click at [815, 473] on button "Add this creator anyway" at bounding box center [839, 474] width 140 height 22
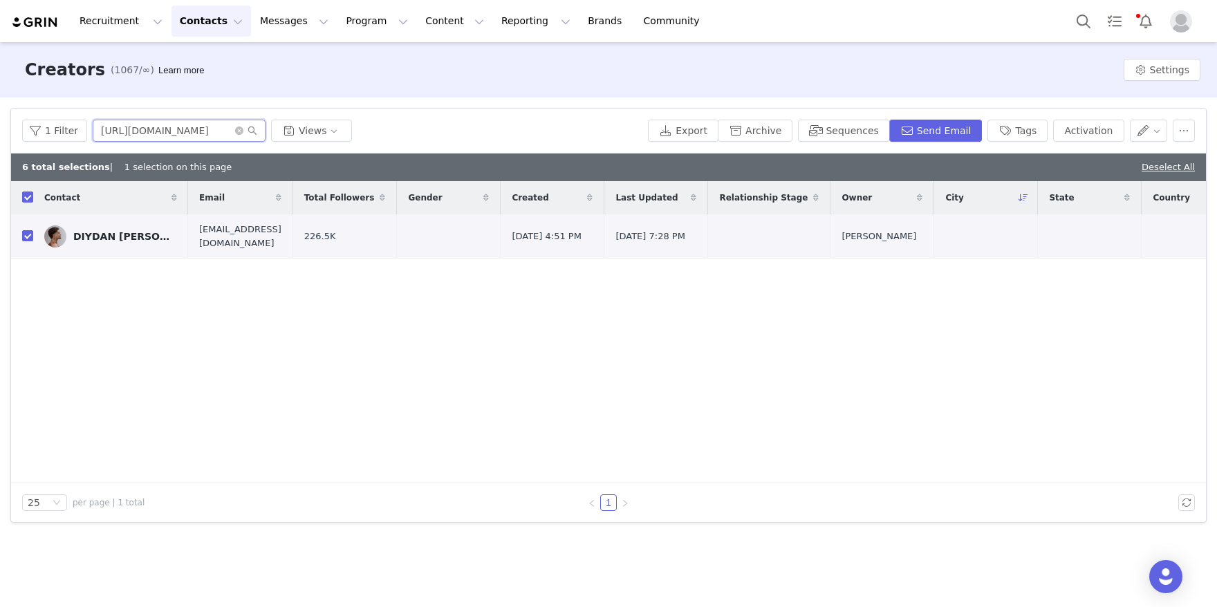
click at [223, 131] on input "https://www.instagram.com/officialdiydan" at bounding box center [179, 131] width 173 height 22
paste input "tiktok.com/@diarrarenee_"
type input "https://www.tiktok.com/@diarrarenee_"
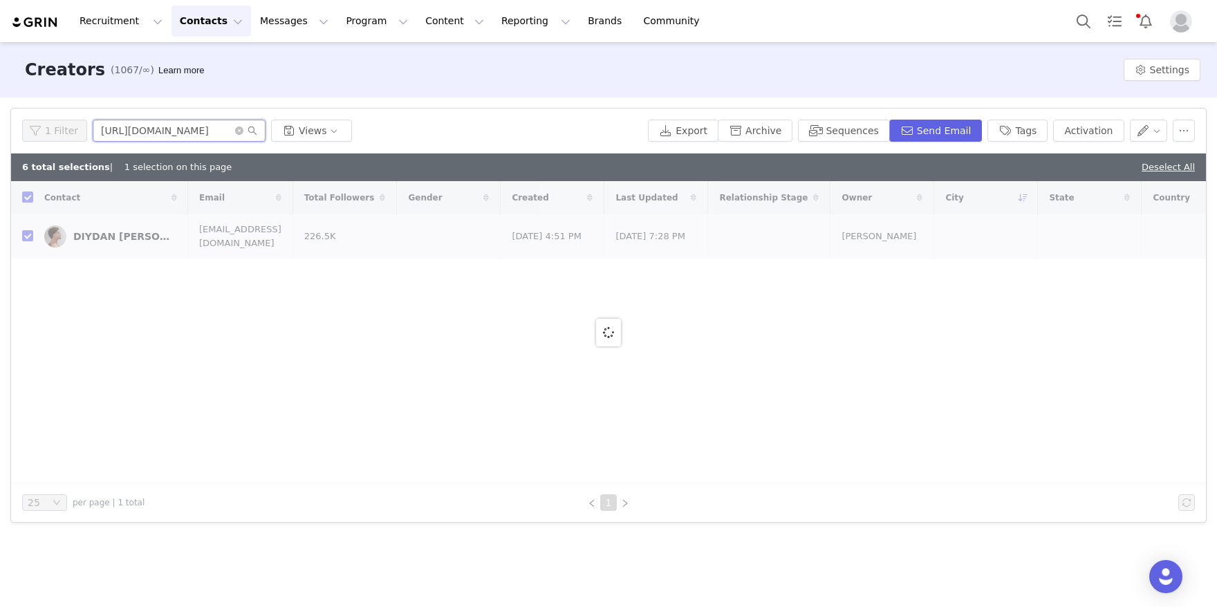
checkbox input "false"
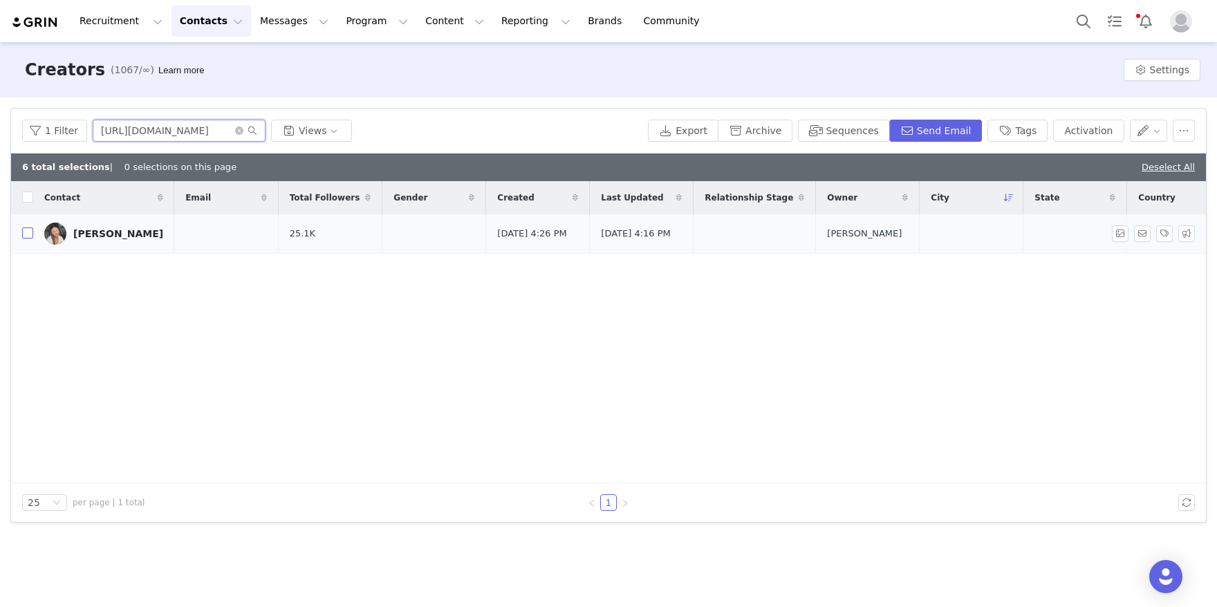
type input "https://www.tiktok.com/@diarrarenee_"
click at [30, 236] on input "checkbox" at bounding box center [27, 232] width 11 height 11
checkbox input "true"
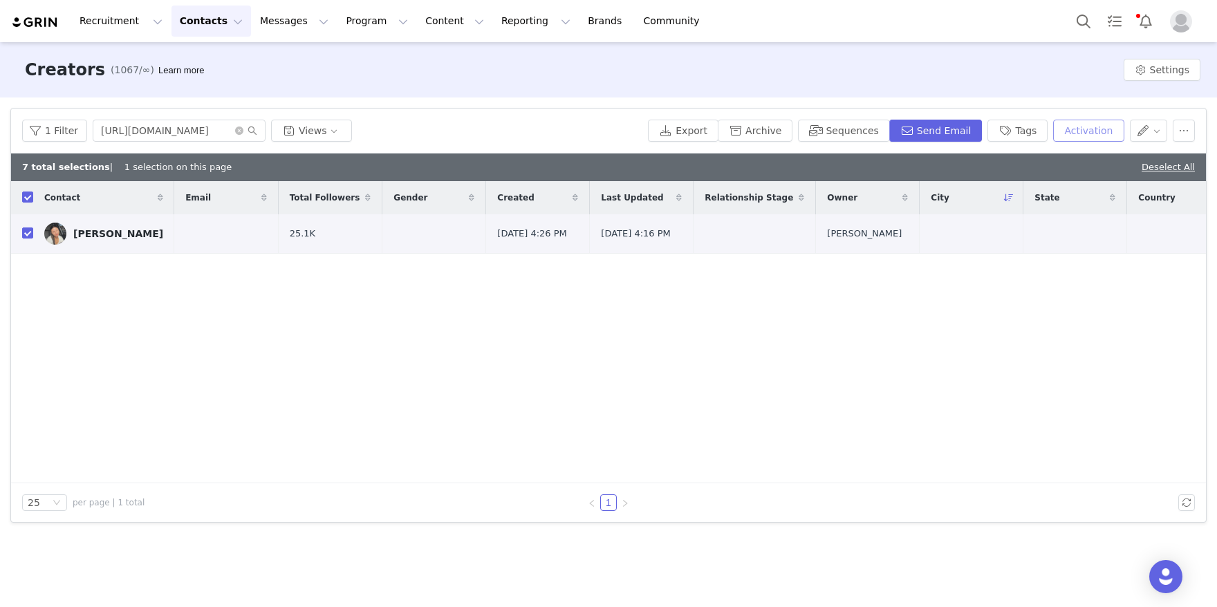
click at [1095, 139] on button "Activation" at bounding box center [1088, 131] width 71 height 22
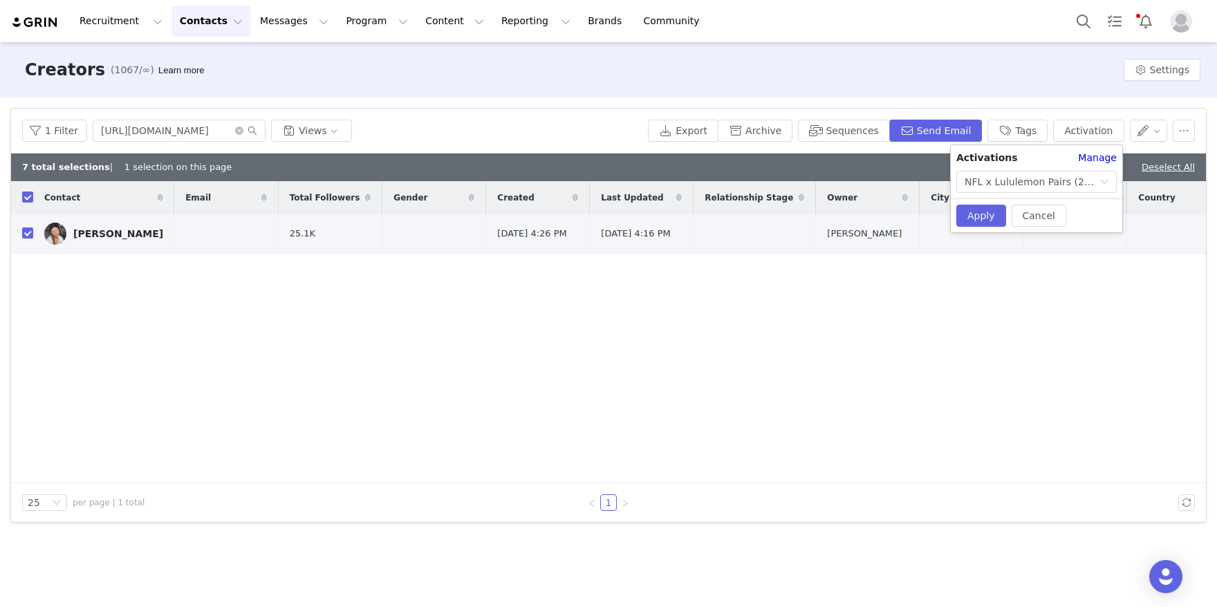
click at [955, 215] on div "Cancel Apply" at bounding box center [1036, 215] width 171 height 34
click at [964, 215] on button "Apply" at bounding box center [981, 216] width 50 height 22
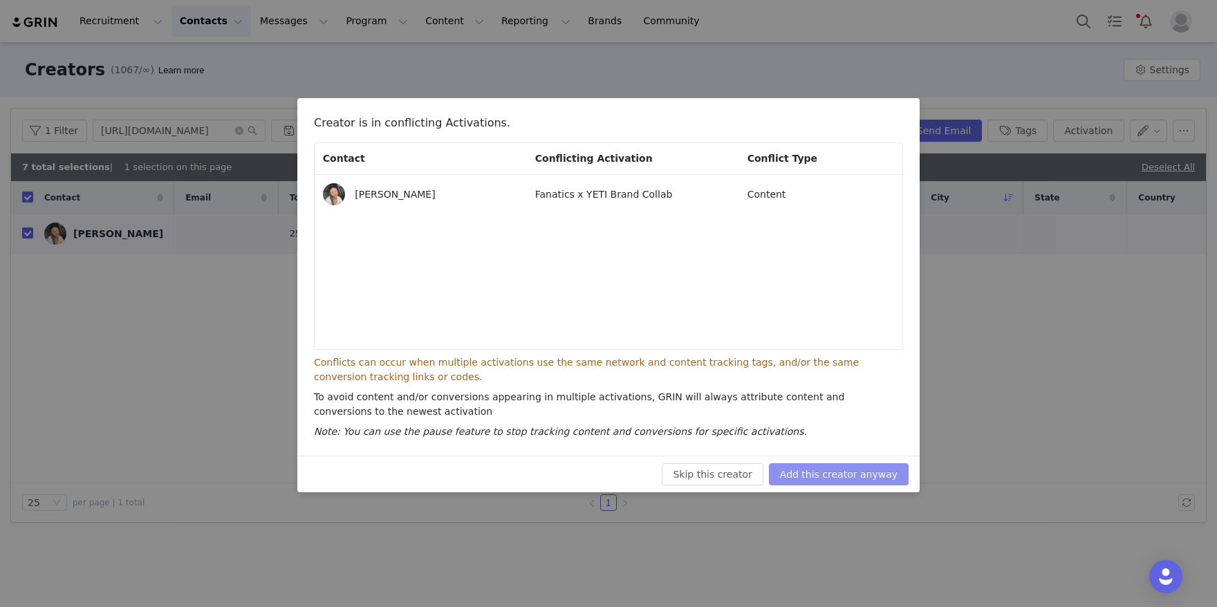
click at [821, 468] on button "Add this creator anyway" at bounding box center [839, 474] width 140 height 22
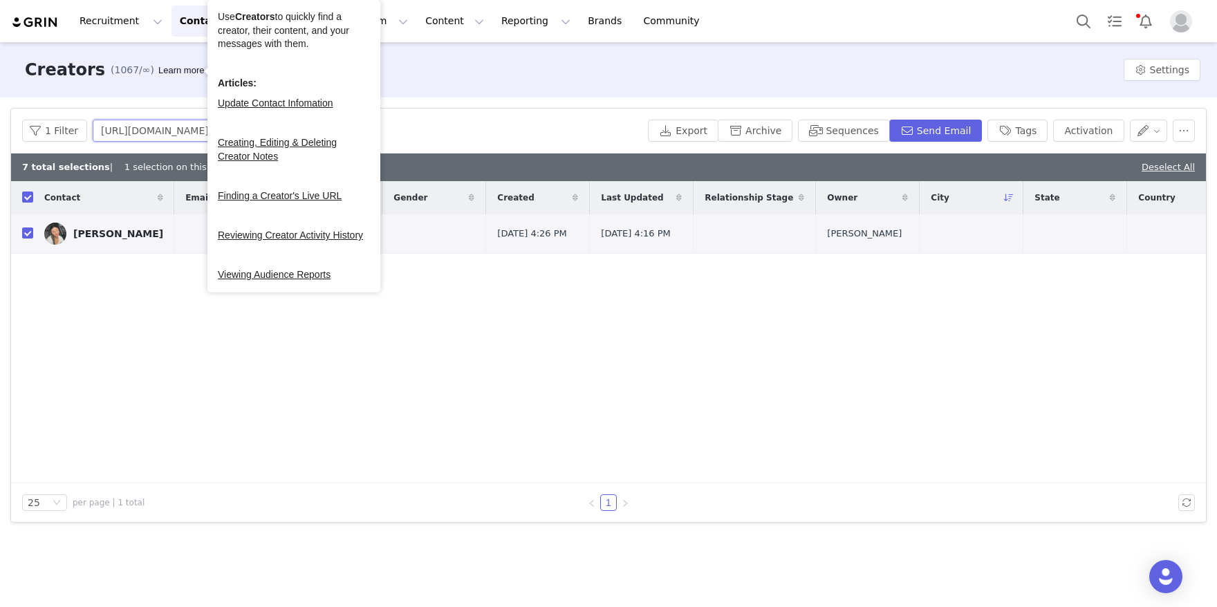
click at [162, 123] on input "https://www.tiktok.com/@diarrarenee_" at bounding box center [179, 131] width 173 height 22
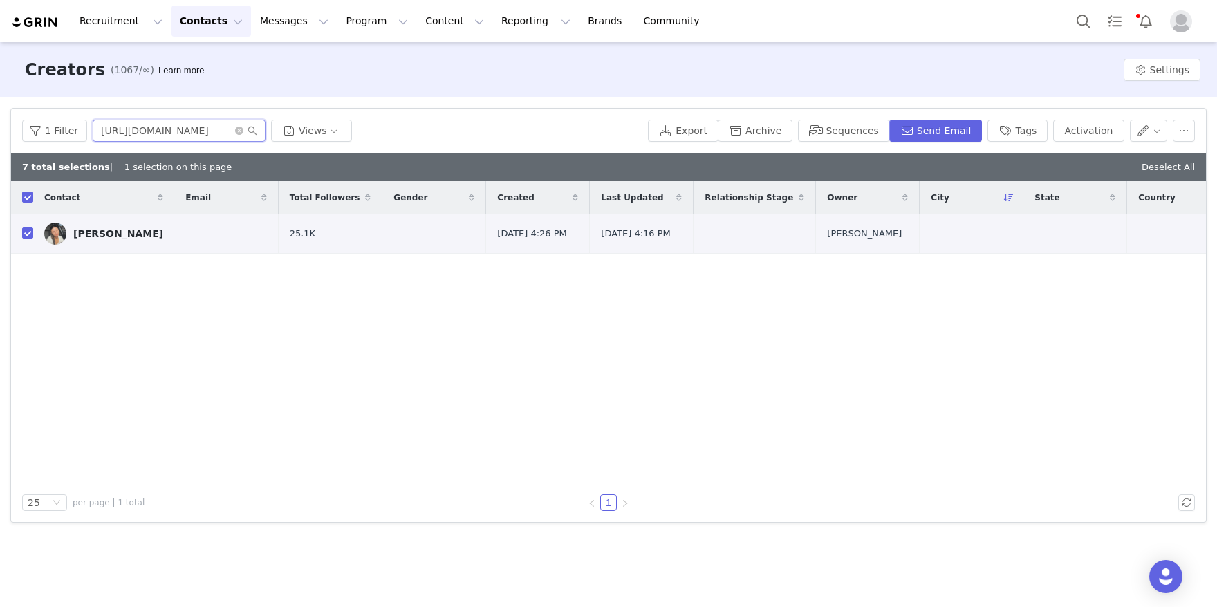
click at [231, 130] on input "https://www.tiktok.com/@diarrarenee_" at bounding box center [179, 131] width 173 height 22
click at [235, 130] on icon "icon: close-circle" at bounding box center [239, 131] width 8 height 8
click at [172, 130] on input "text" at bounding box center [179, 131] width 173 height 22
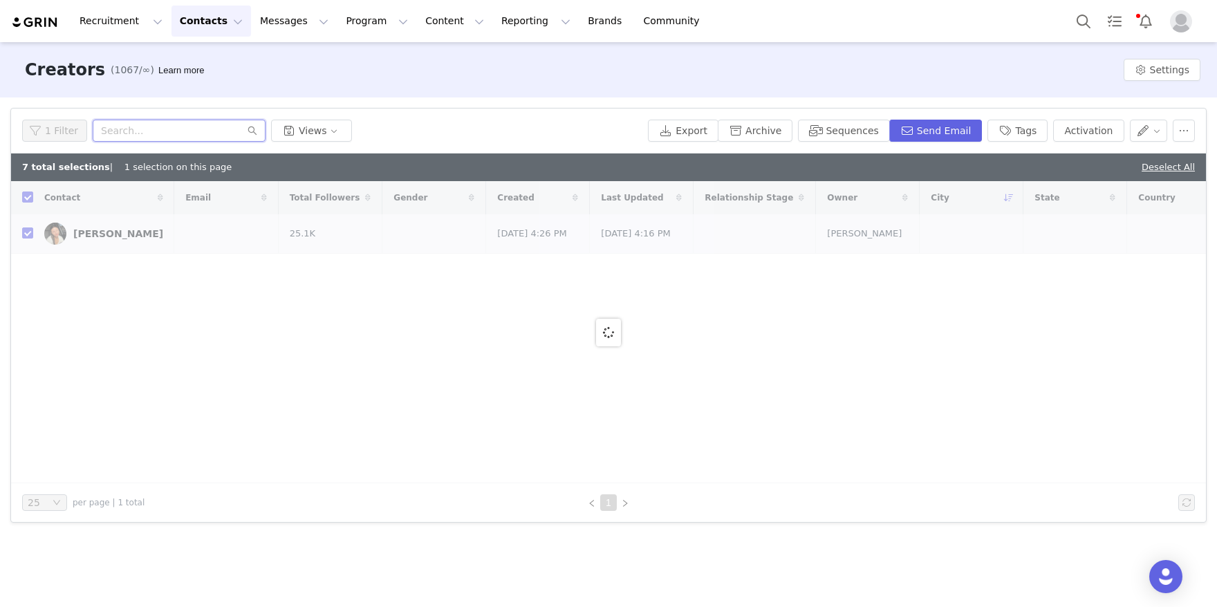
paste input "Jordan Schultz"
type input "Jordan Schultz"
checkbox input "false"
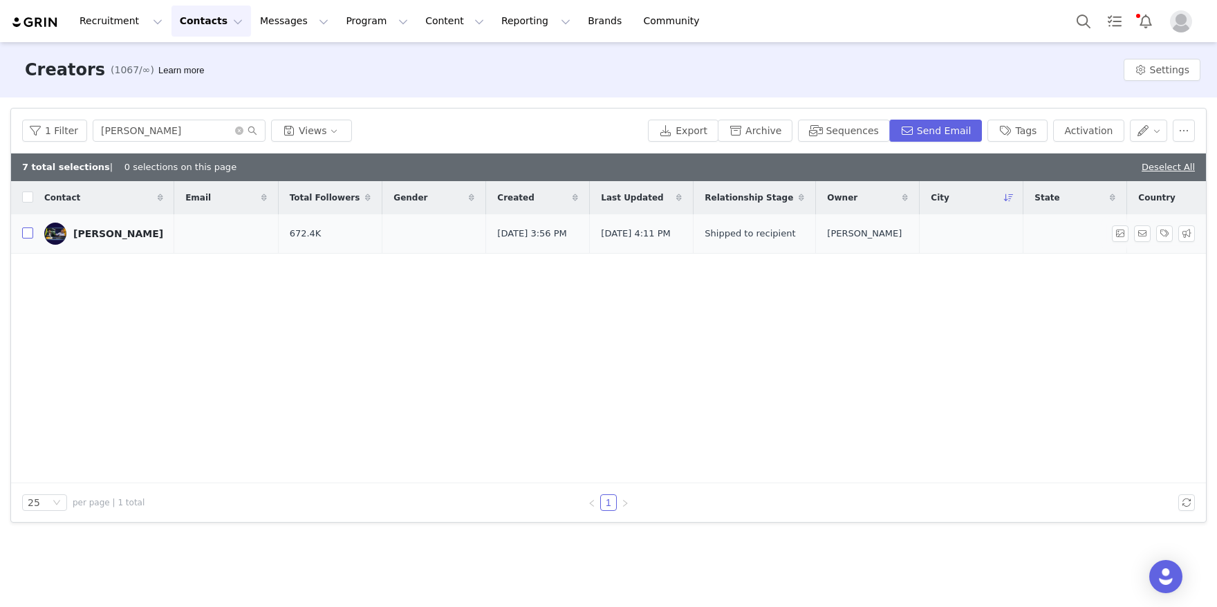
click at [30, 234] on input "checkbox" at bounding box center [27, 232] width 11 height 11
checkbox input "true"
click at [1084, 129] on button "Activation" at bounding box center [1088, 131] width 71 height 22
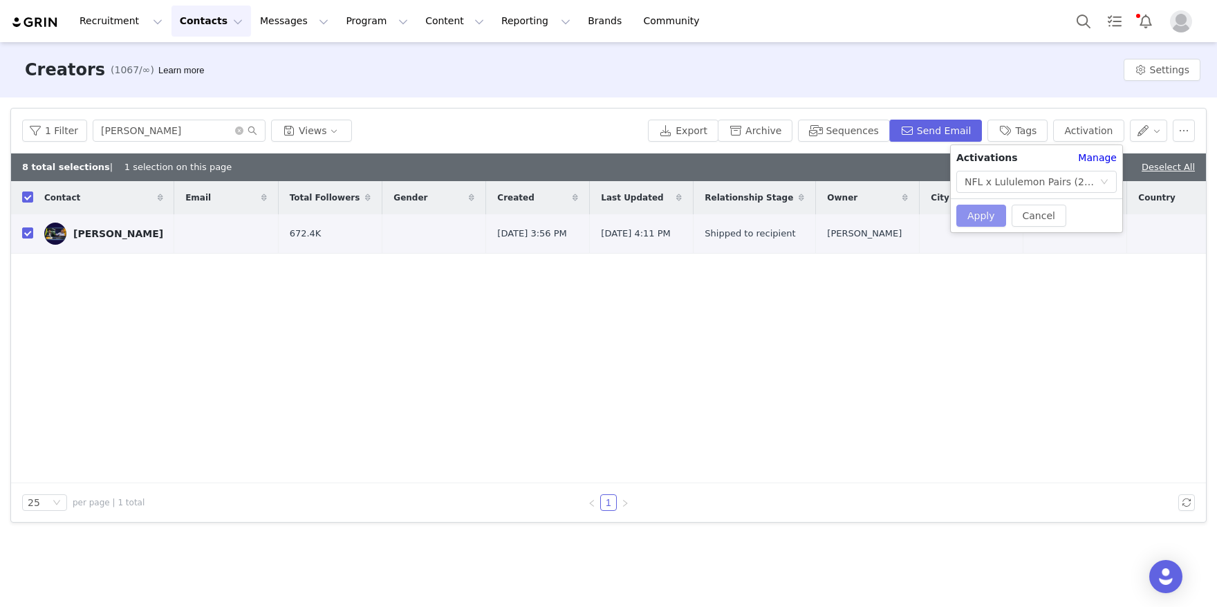
click at [985, 216] on button "Apply" at bounding box center [981, 216] width 50 height 22
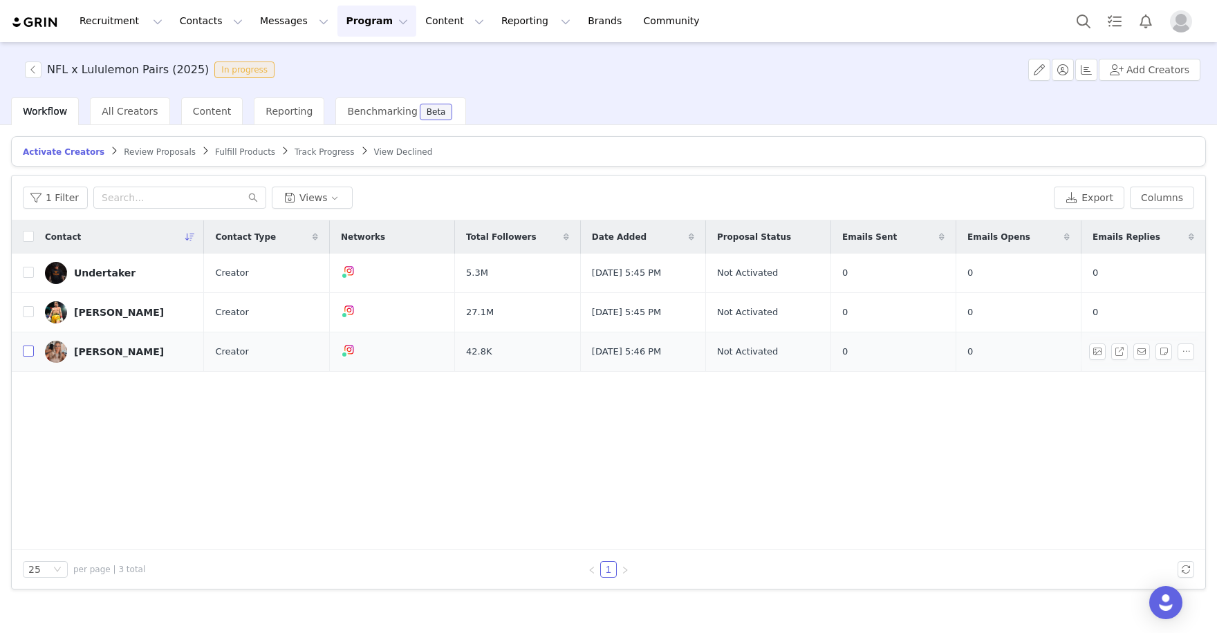
click at [27, 347] on input "checkbox" at bounding box center [28, 351] width 11 height 11
checkbox input "true"
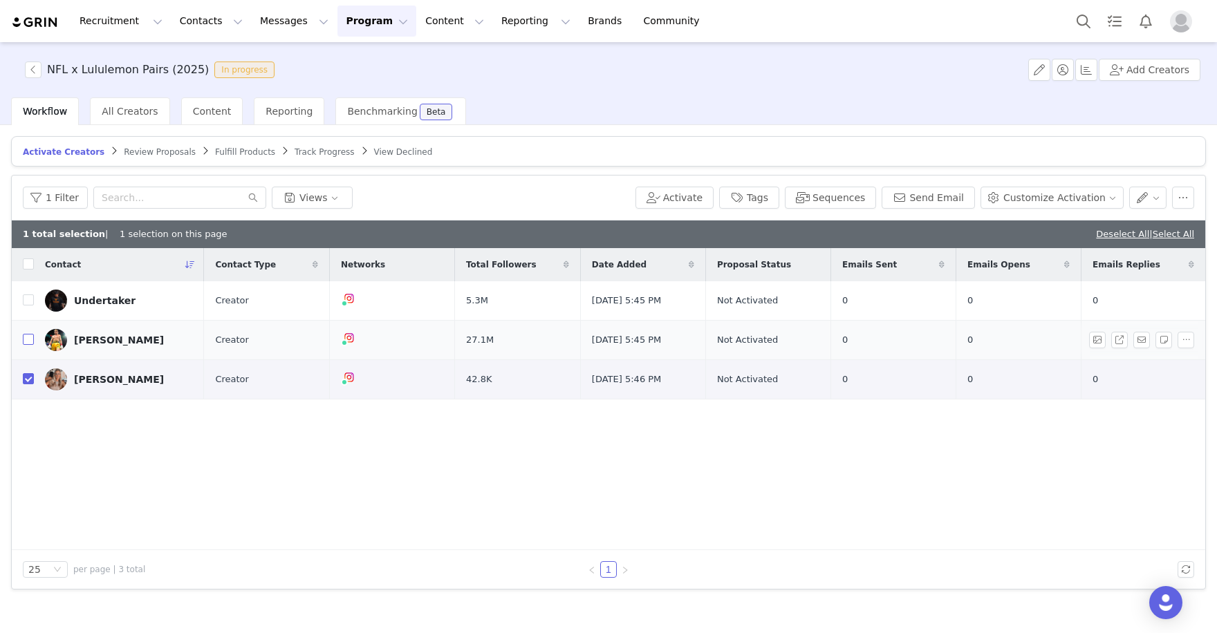
click at [26, 337] on input "checkbox" at bounding box center [28, 339] width 11 height 11
checkbox input "true"
click at [25, 299] on input "checkbox" at bounding box center [28, 300] width 11 height 11
checkbox input "true"
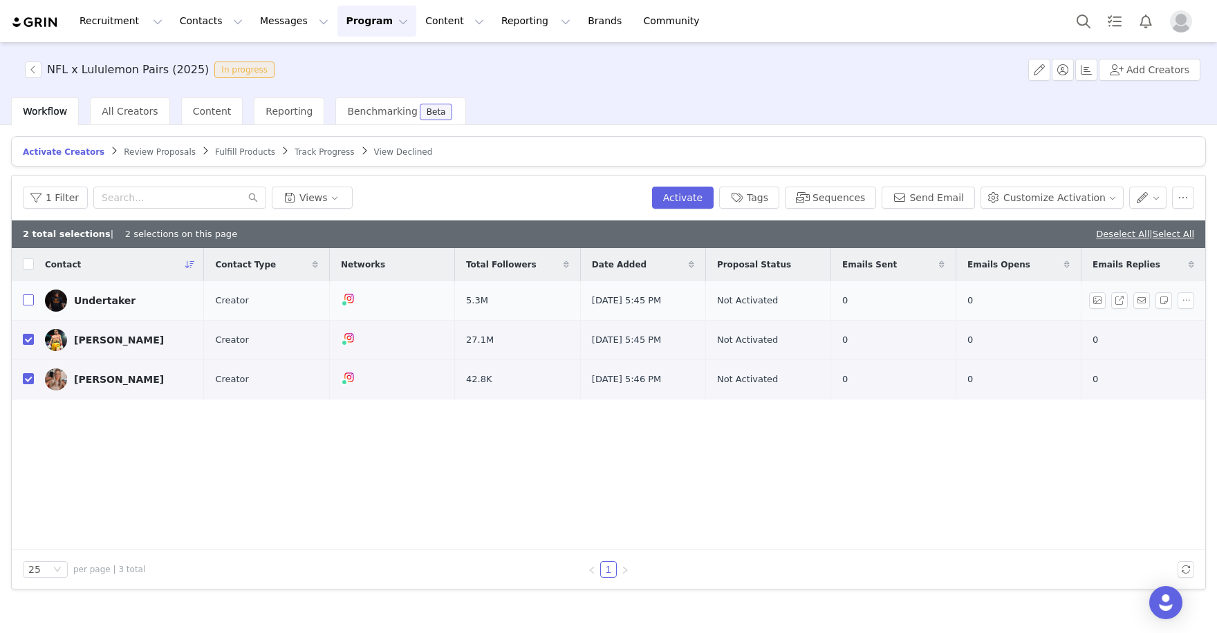
checkbox input "true"
click at [677, 185] on div "1 Filter Views Activate Tags Sequences Send Email Customize Activation" at bounding box center [608, 198] width 1193 height 45
click at [687, 204] on button "Activate" at bounding box center [683, 198] width 62 height 22
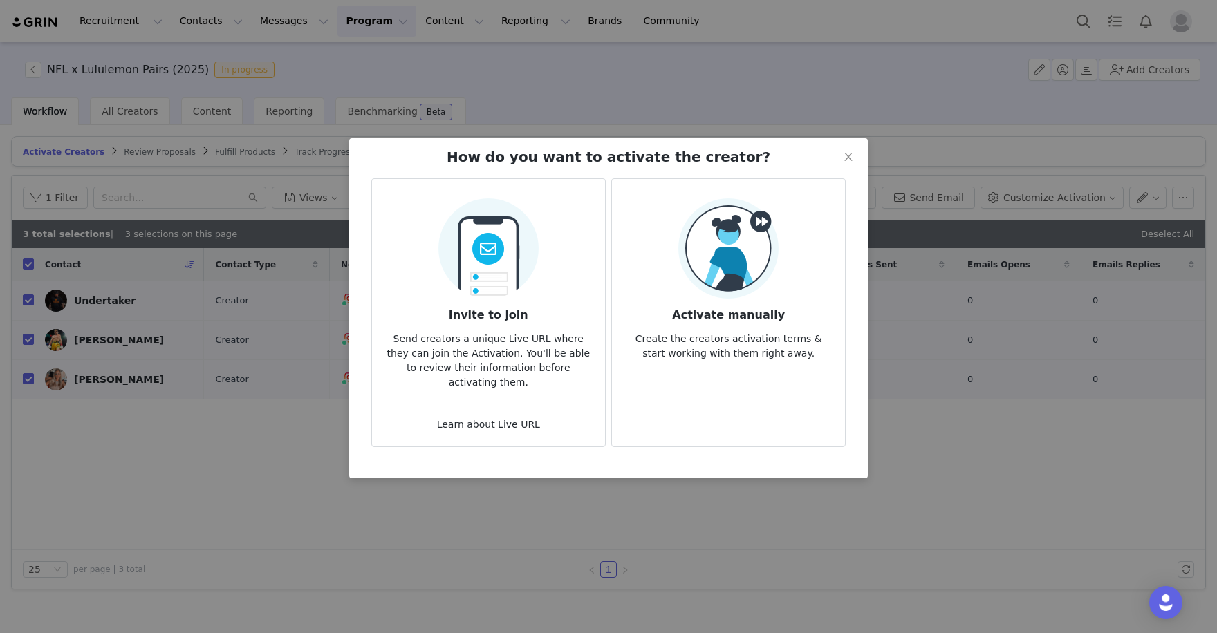
click at [698, 284] on img at bounding box center [728, 248] width 100 height 100
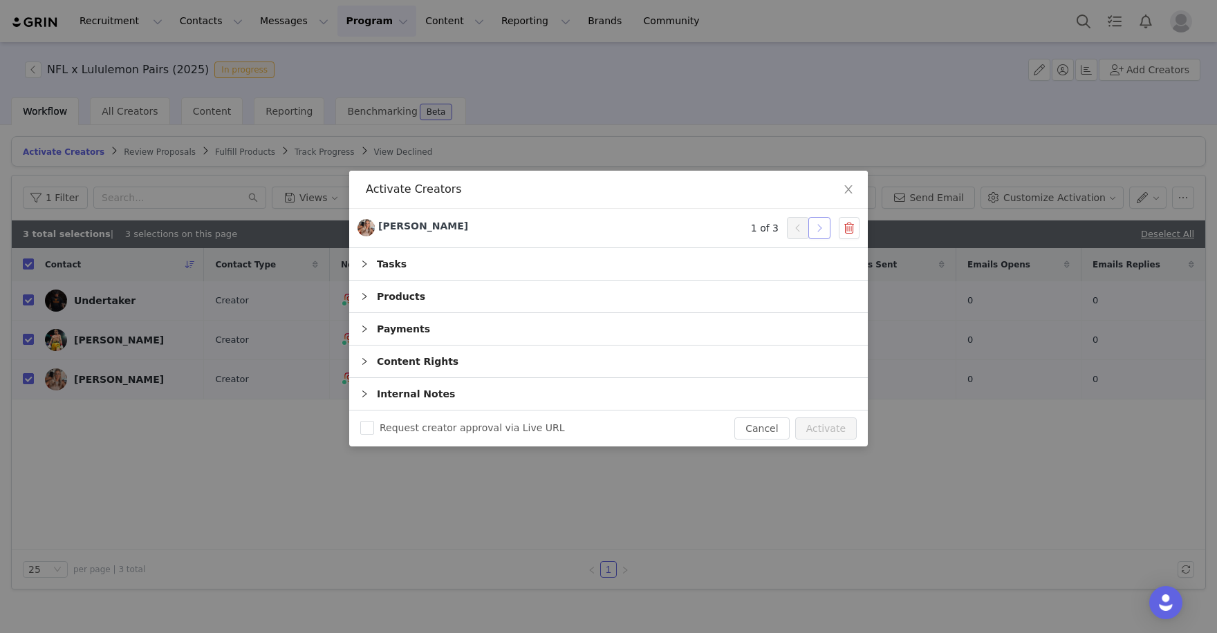
click at [814, 233] on button "button" at bounding box center [819, 228] width 22 height 22
click at [819, 425] on button "Activate" at bounding box center [826, 429] width 62 height 22
checkbox input "false"
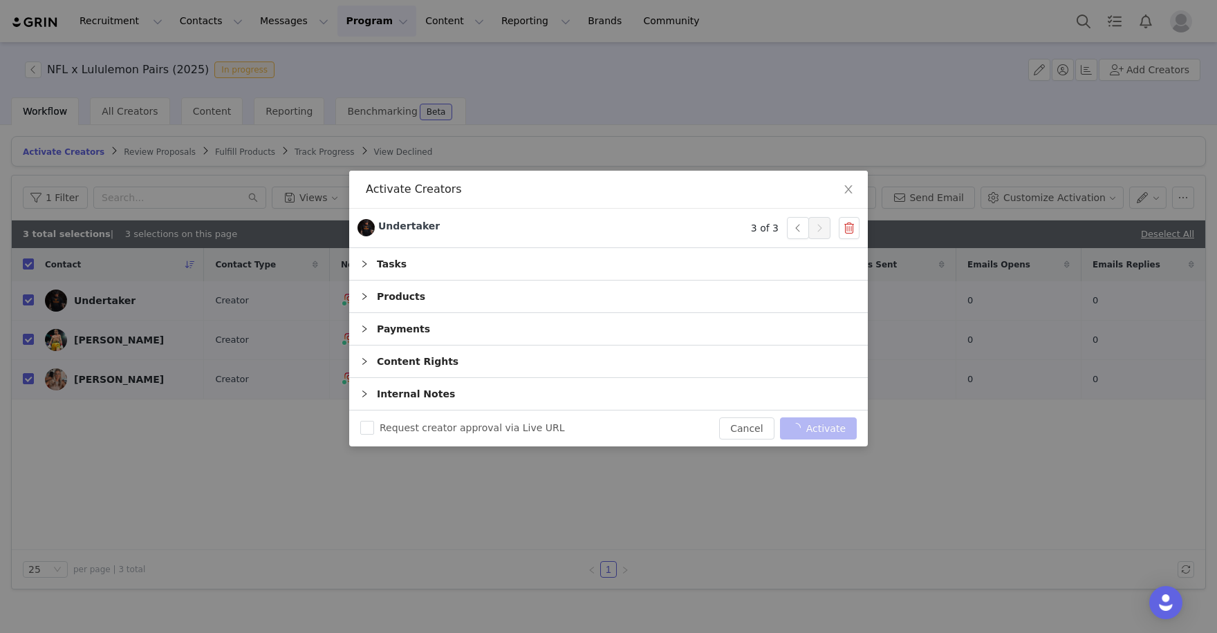
checkbox input "false"
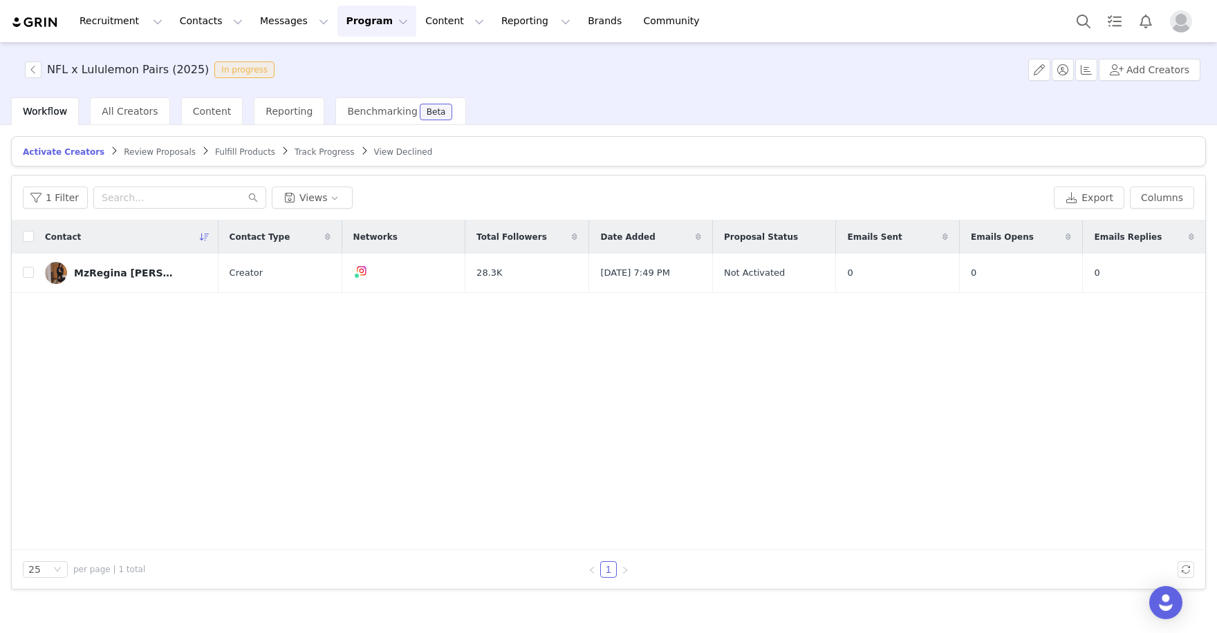
click at [196, 0] on div "Recruitment Recruitment Creator Search Curated Lists Landing Pages Web Extensio…" at bounding box center [608, 21] width 1217 height 42
click at [34, 271] on td "MzRegina [PERSON_NAME]" at bounding box center [126, 273] width 185 height 39
click at [29, 273] on input "checkbox" at bounding box center [28, 272] width 11 height 11
checkbox input "true"
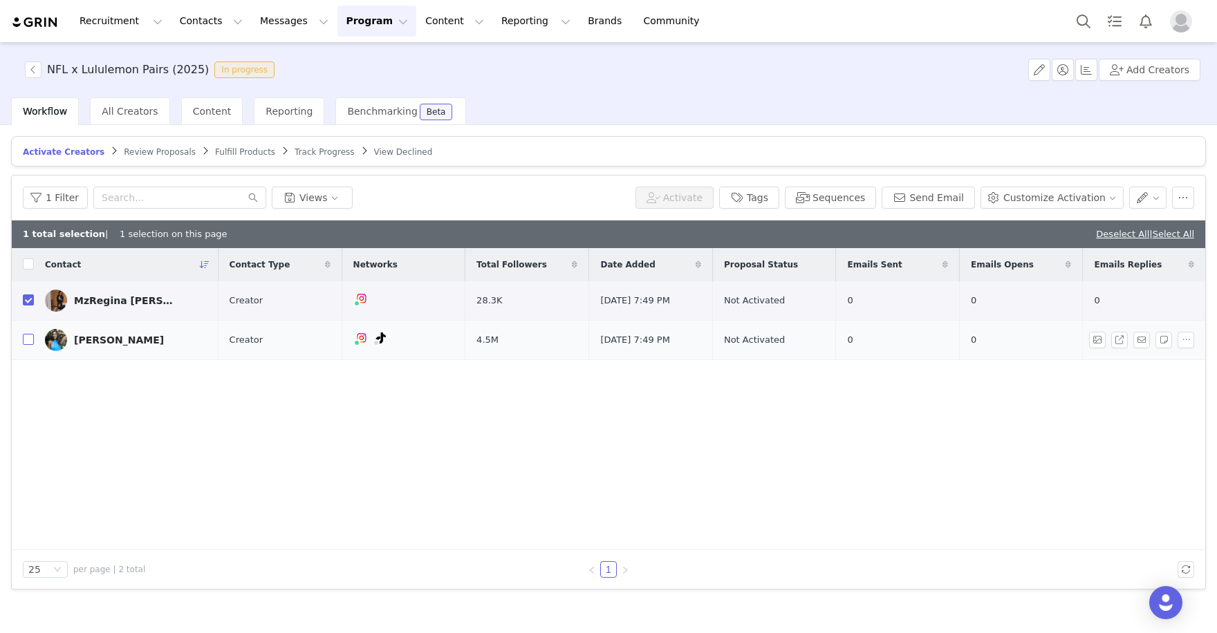
click at [29, 339] on input "checkbox" at bounding box center [28, 339] width 11 height 11
checkbox input "true"
click at [710, 204] on button "Activate" at bounding box center [683, 198] width 62 height 22
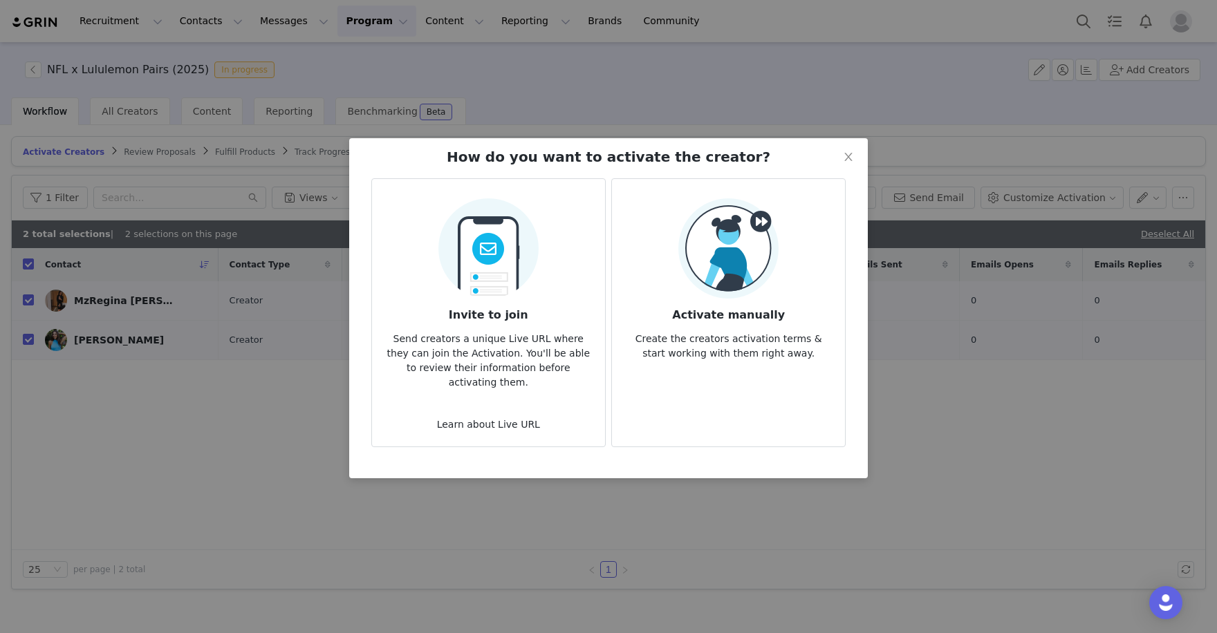
click at [697, 275] on img at bounding box center [728, 248] width 100 height 100
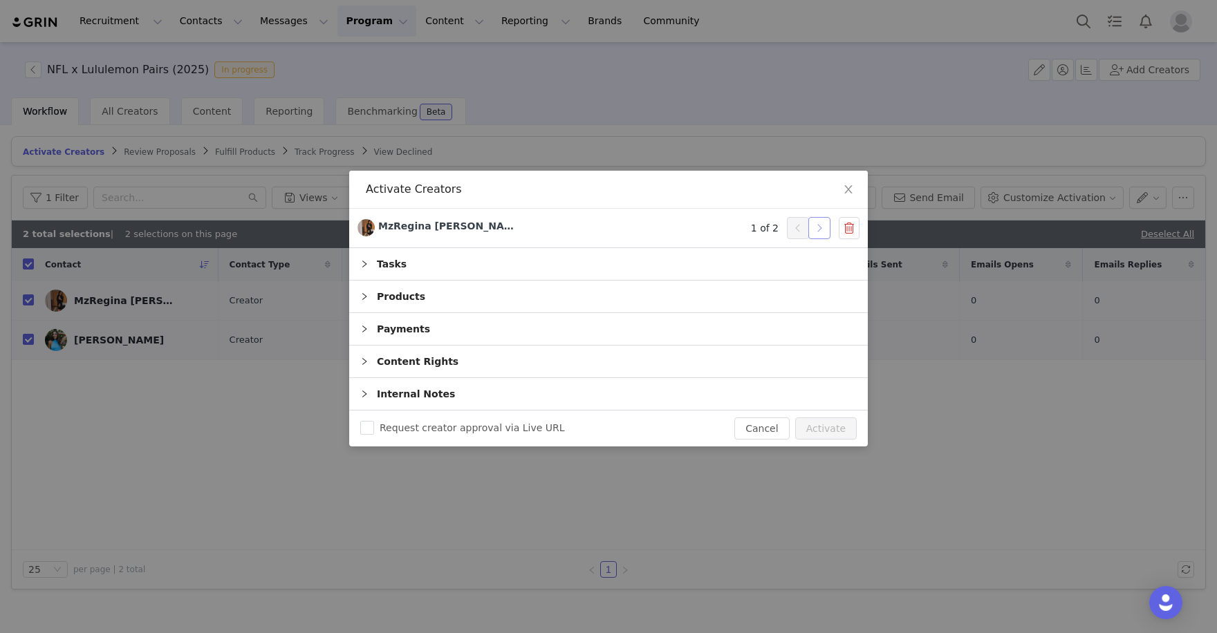
click at [813, 232] on button "button" at bounding box center [819, 228] width 22 height 22
click at [814, 431] on button "Activate" at bounding box center [826, 429] width 62 height 22
checkbox input "false"
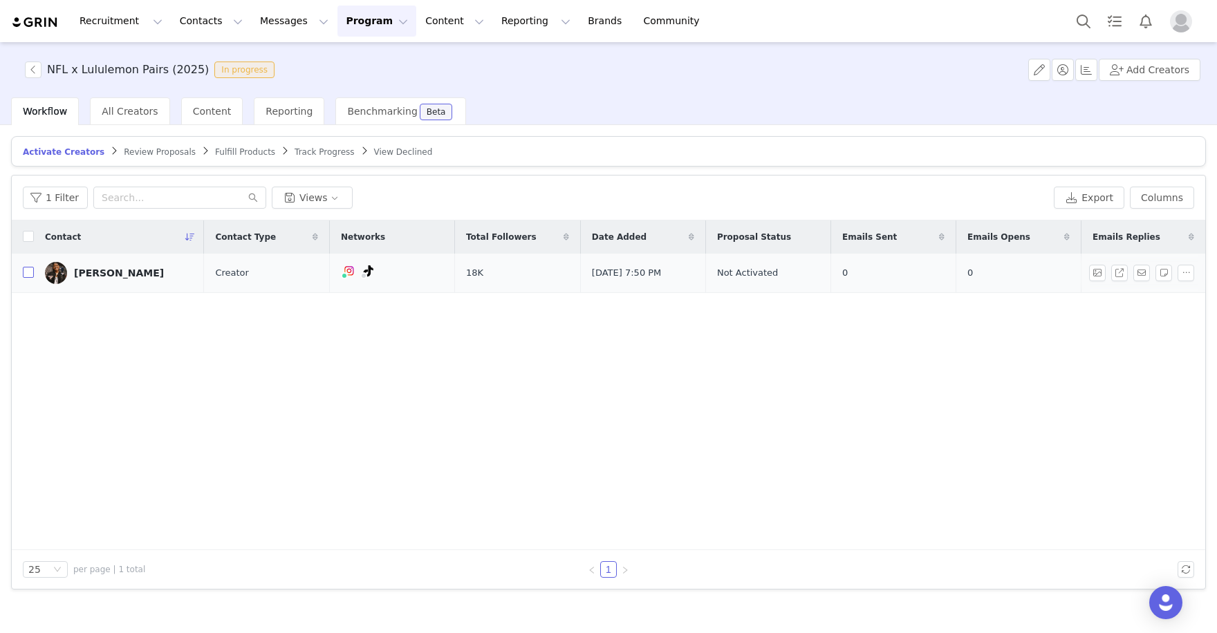
click at [25, 271] on input "checkbox" at bounding box center [28, 272] width 11 height 11
checkbox input "true"
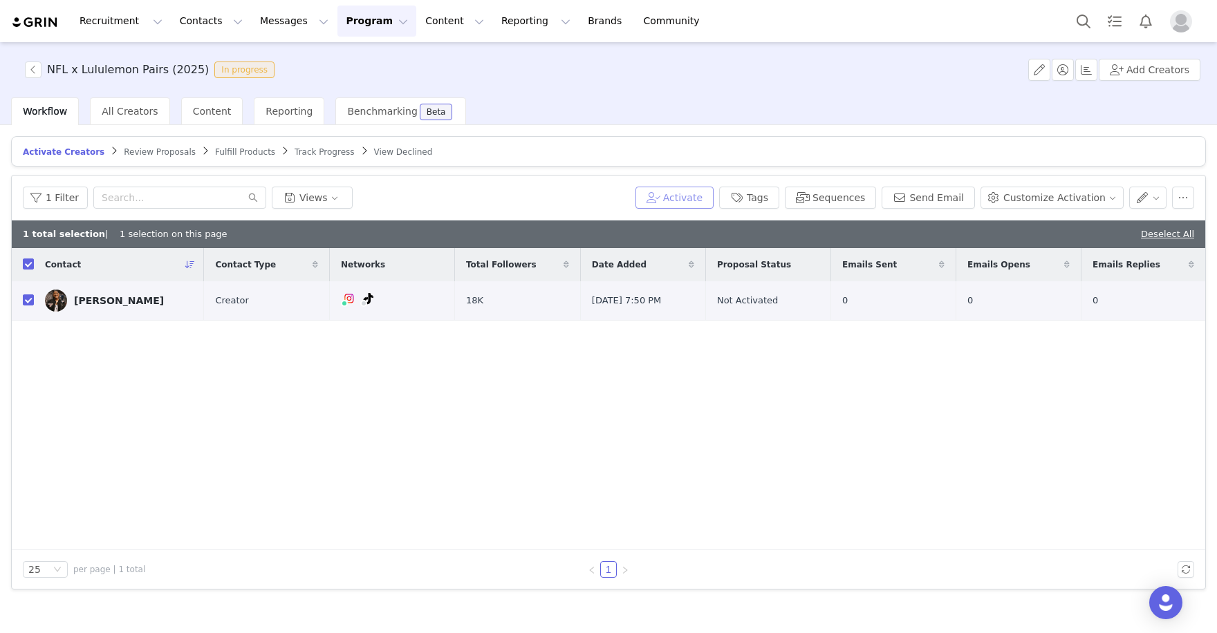
click at [680, 194] on button "Activate" at bounding box center [674, 198] width 78 height 22
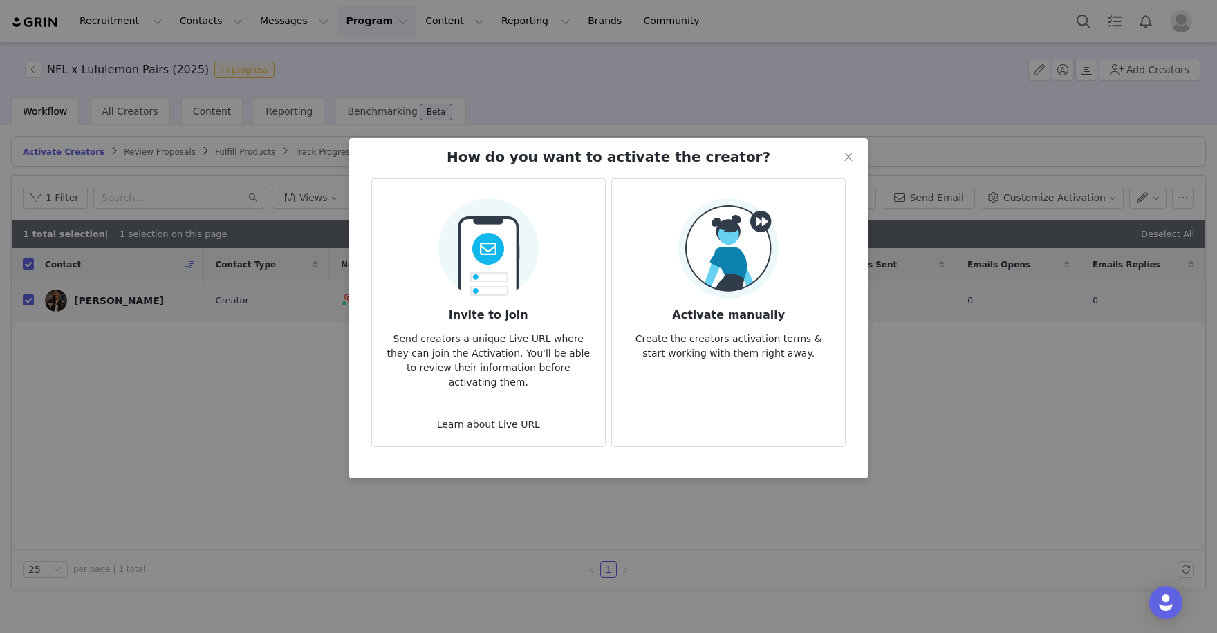
click at [687, 297] on img at bounding box center [728, 248] width 100 height 100
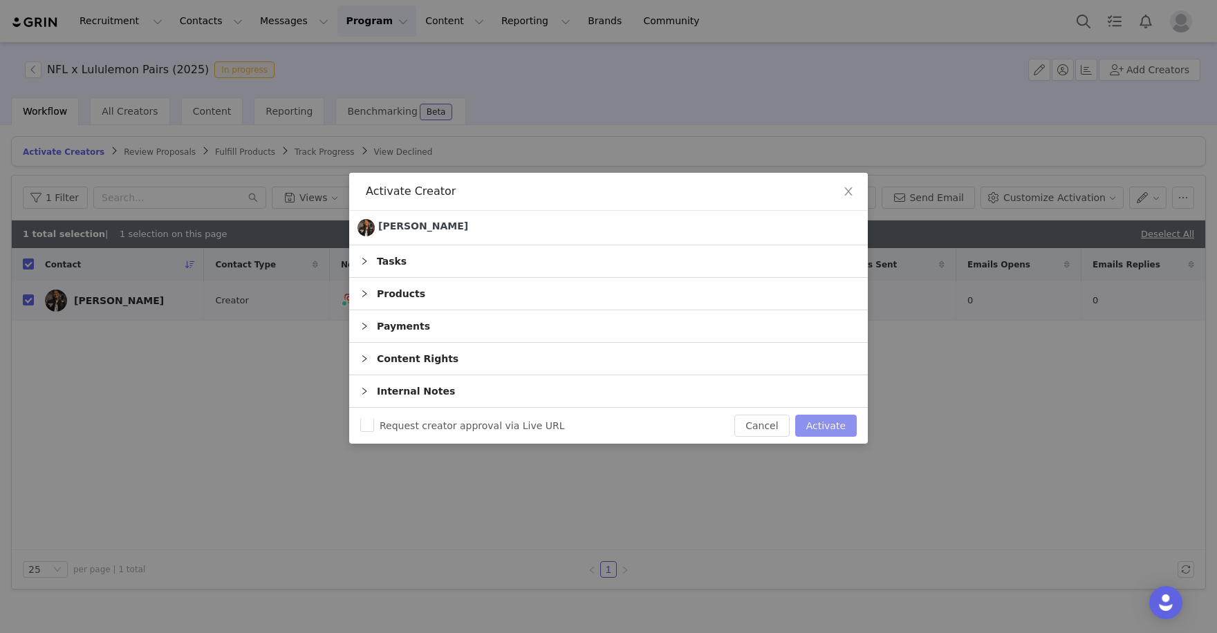
click at [836, 432] on button "Activate" at bounding box center [826, 426] width 62 height 22
checkbox input "false"
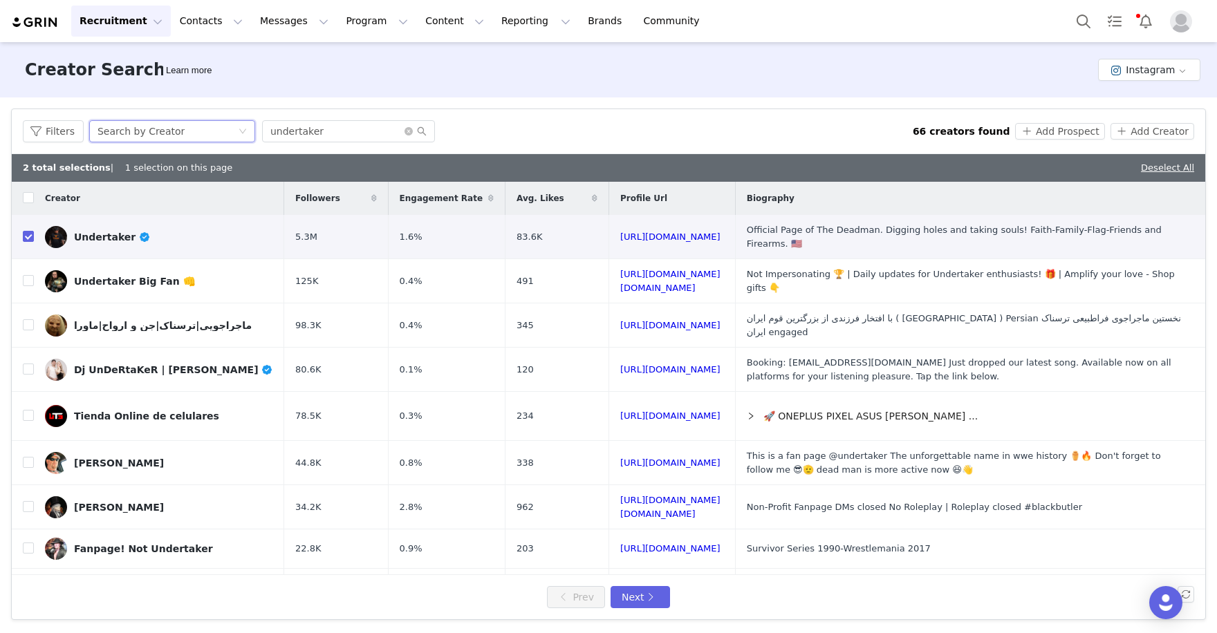
click at [158, 127] on div "Search by Creator" at bounding box center [140, 131] width 87 height 21
click at [321, 122] on input "undertaker" at bounding box center [348, 131] width 173 height 22
drag, startPoint x: 330, startPoint y: 132, endPoint x: 176, endPoint y: 127, distance: 153.6
click at [214, 131] on div "Filters Search by Creator undertaker" at bounding box center [468, 131] width 890 height 22
paste input "Regina Jackson"
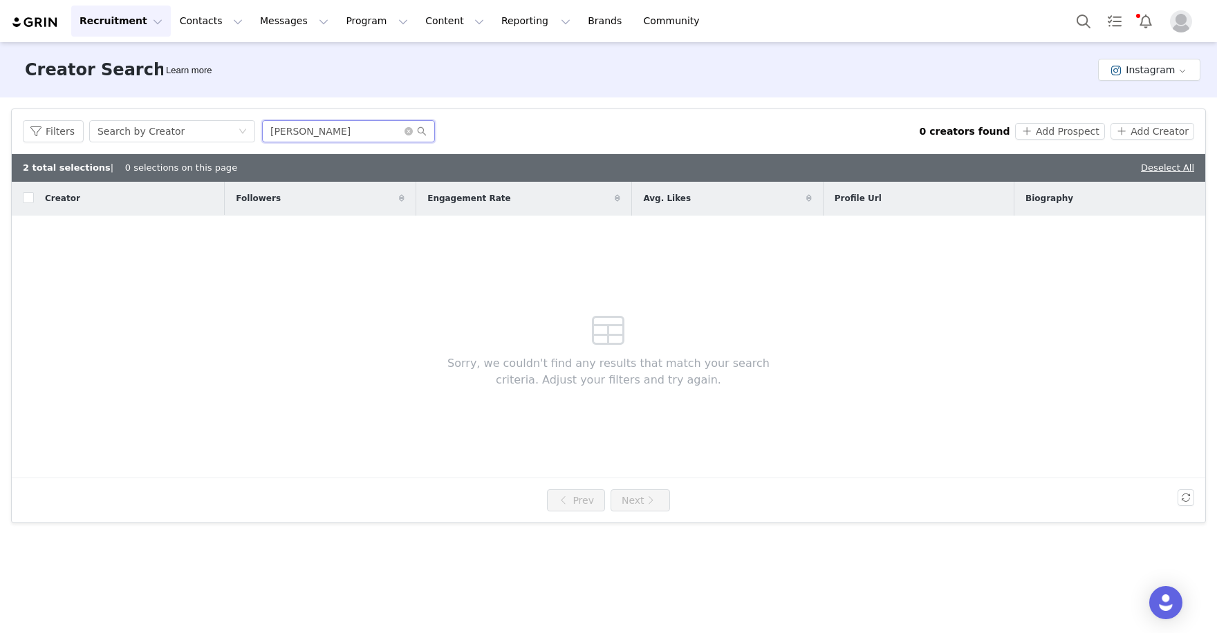
click at [314, 134] on input "Regina Jackson" at bounding box center [348, 131] width 173 height 22
drag, startPoint x: 353, startPoint y: 133, endPoint x: 198, endPoint y: 102, distance: 157.3
click at [198, 102] on div "Filters Creator Audience Performance Current Creators Hide creators in my CRM B…" at bounding box center [608, 315] width 1217 height 437
paste input "washington_roadwarrior"
type input "washington_roadwarrior"
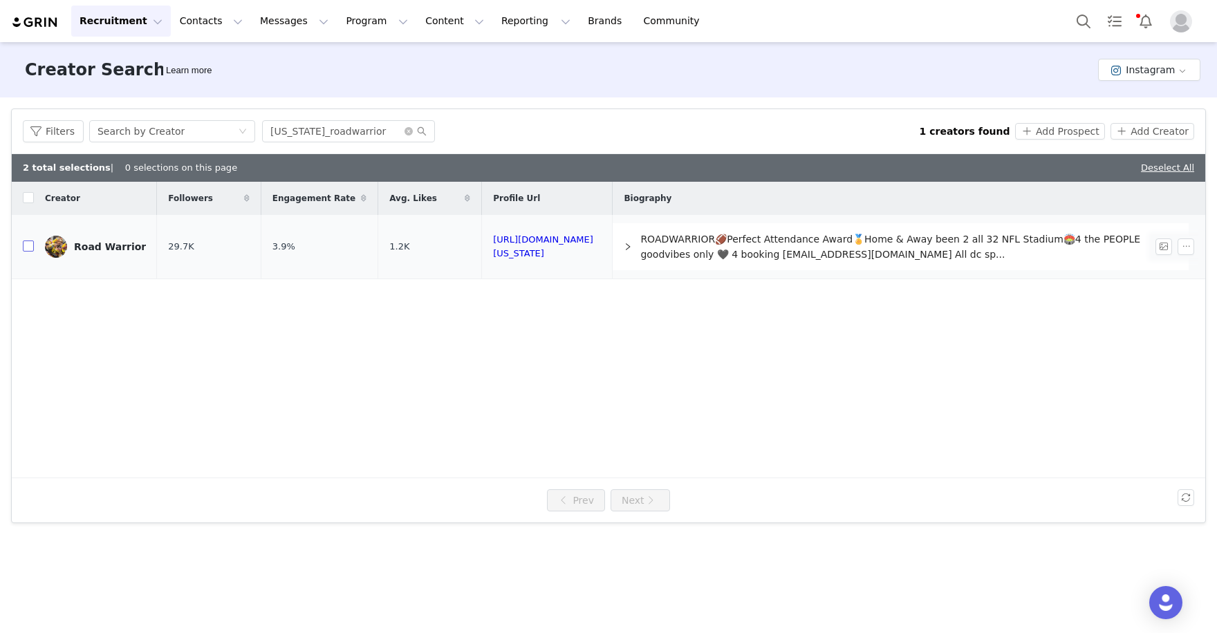
click at [29, 247] on input "checkbox" at bounding box center [28, 246] width 11 height 11
checkbox input "true"
click at [1151, 127] on button "Add Creator" at bounding box center [1152, 131] width 84 height 17
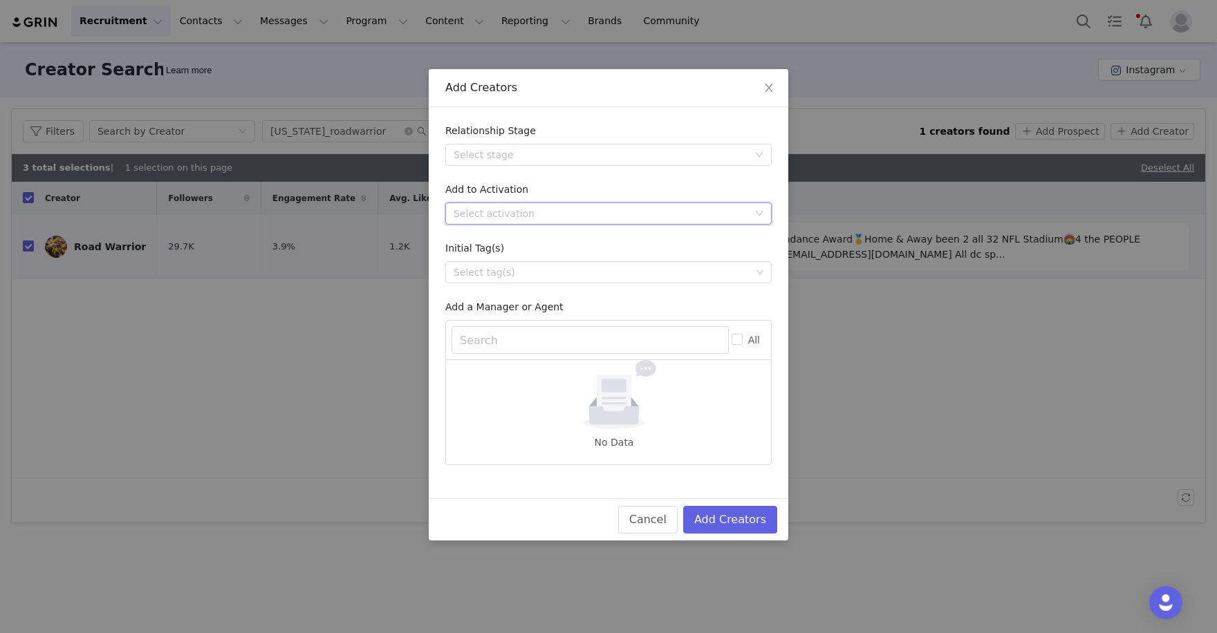
click at [686, 221] on div "Select activation" at bounding box center [604, 213] width 301 height 21
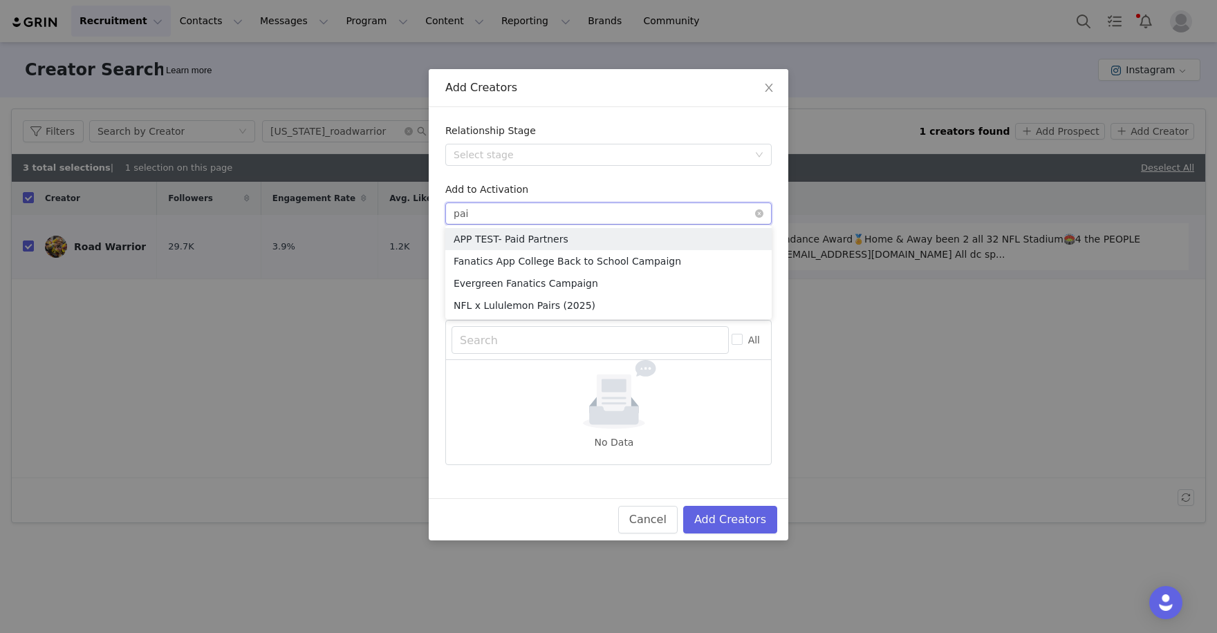
type input "pair"
click at [563, 236] on li "NFL x Lululemon Pairs (2025)" at bounding box center [608, 239] width 326 height 22
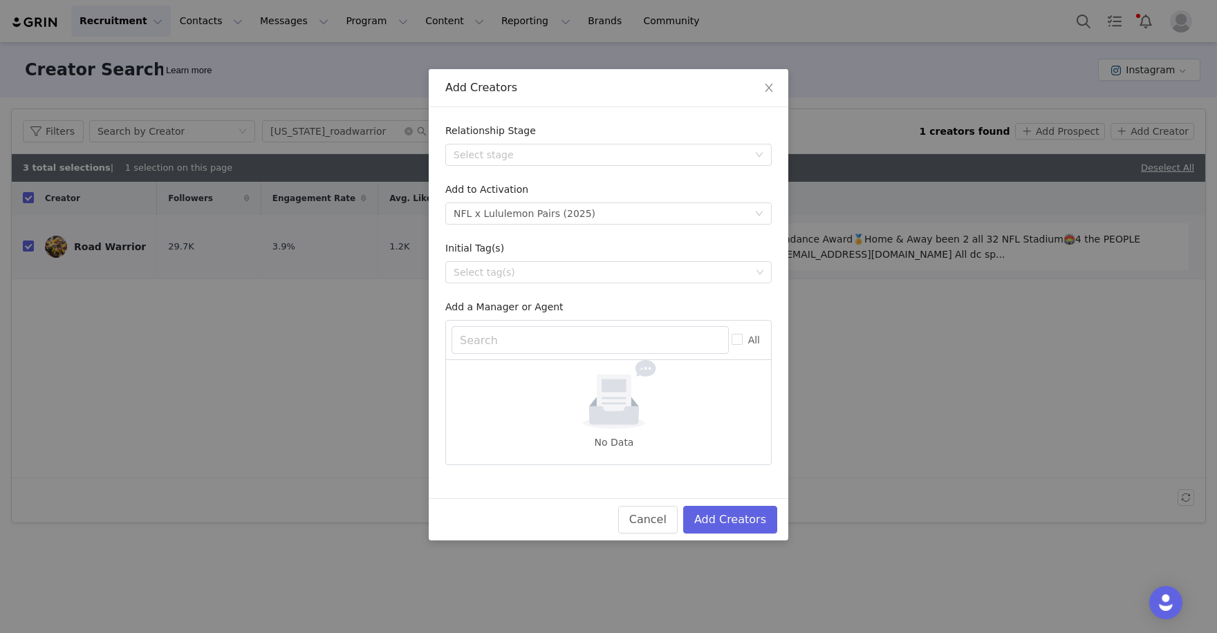
click at [763, 530] on div "Cancel Add Creators" at bounding box center [609, 519] width 360 height 42
click at [759, 523] on button "Add Creators" at bounding box center [730, 520] width 94 height 28
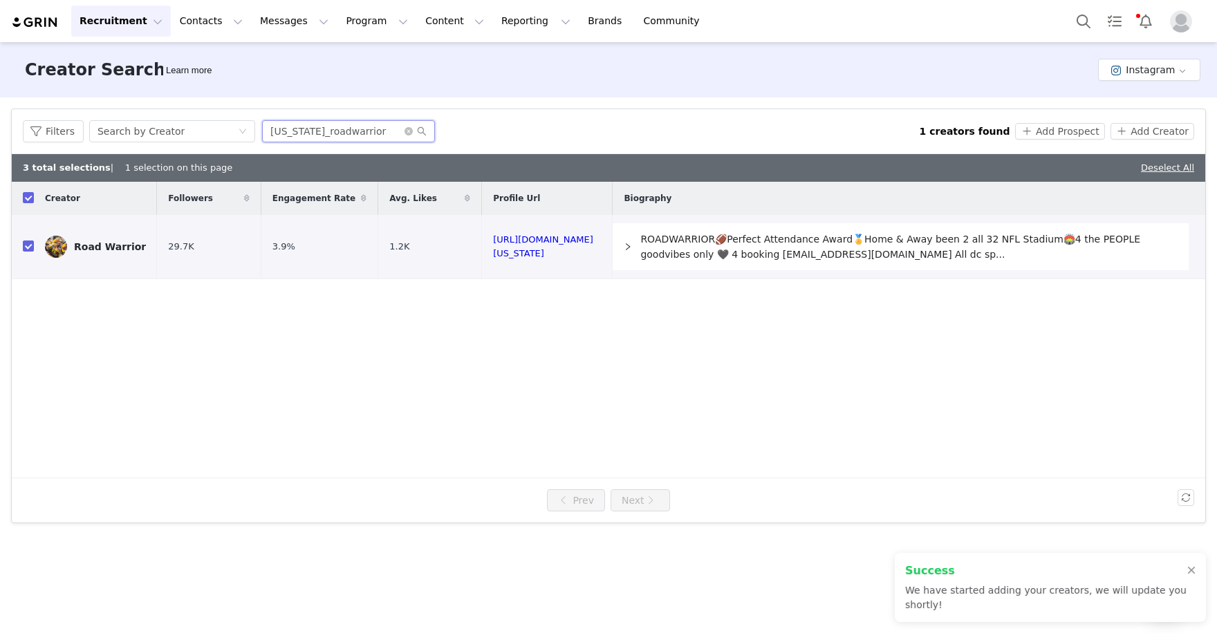
drag, startPoint x: 386, startPoint y: 137, endPoint x: 261, endPoint y: 130, distance: 124.6
click at [262, 130] on input "washington_roadwarrior" at bounding box center [348, 131] width 173 height 22
